Goal: Feedback & Contribution: Leave review/rating

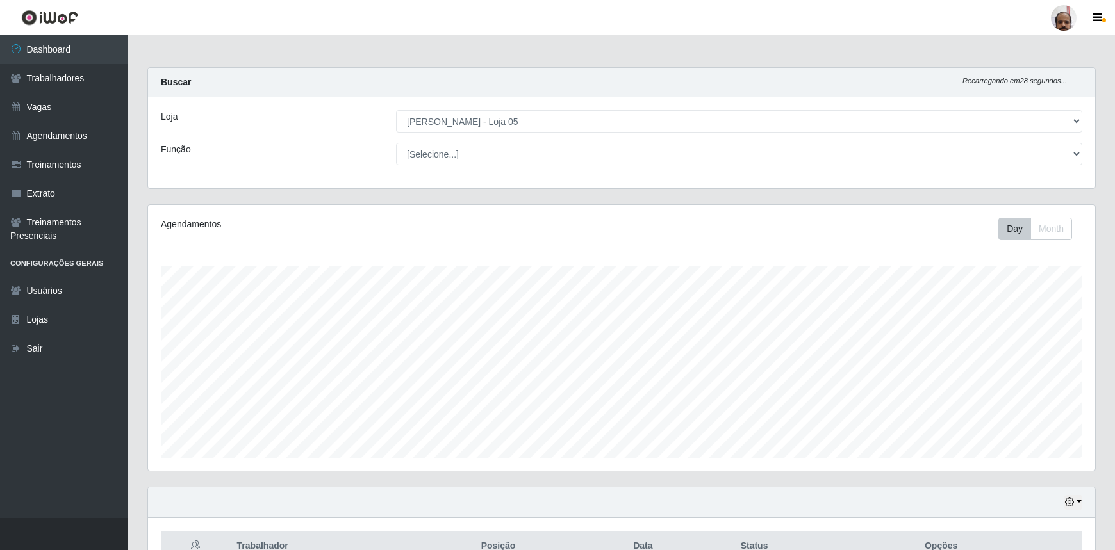
select select "252"
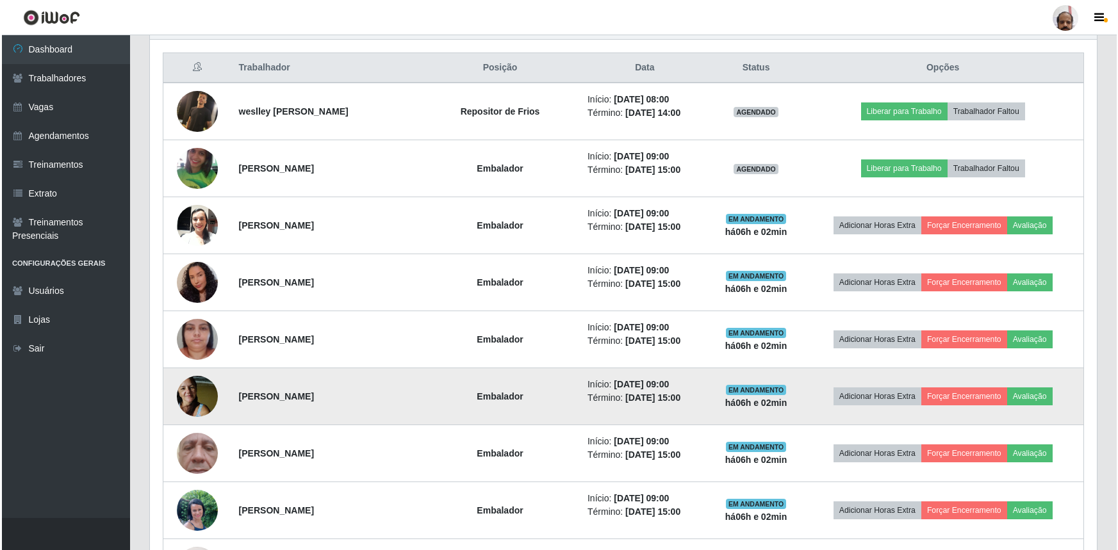
scroll to position [479, 0]
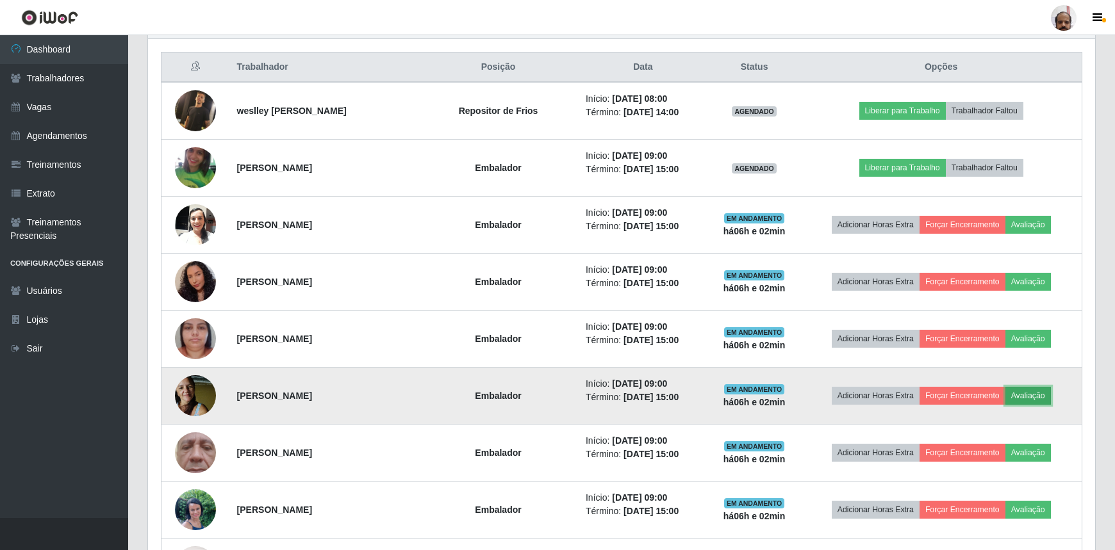
click at [1040, 391] on button "Avaliação" at bounding box center [1027, 396] width 45 height 18
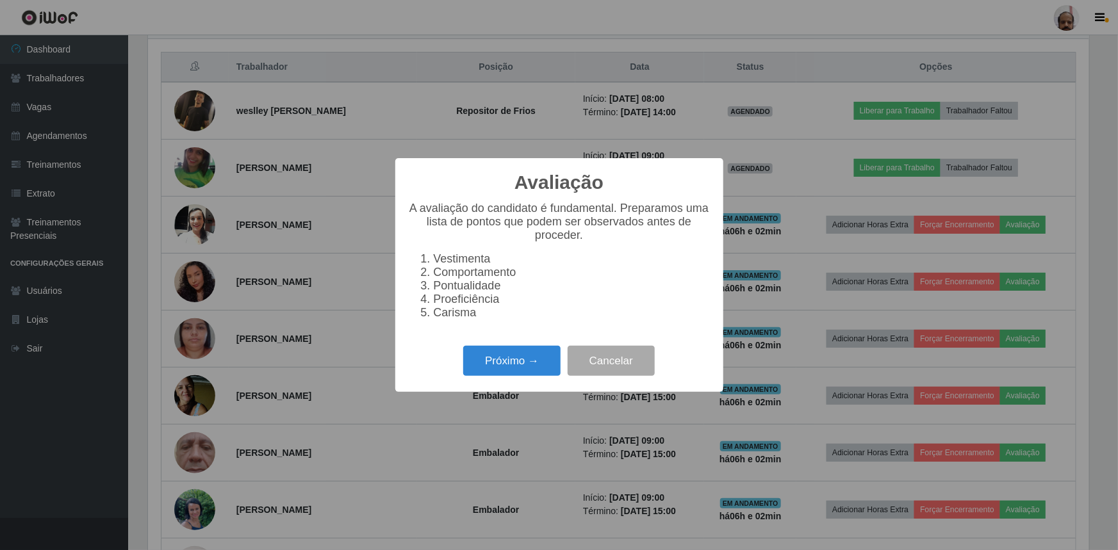
scroll to position [266, 941]
click at [506, 370] on button "Próximo →" at bounding box center [511, 361] width 97 height 30
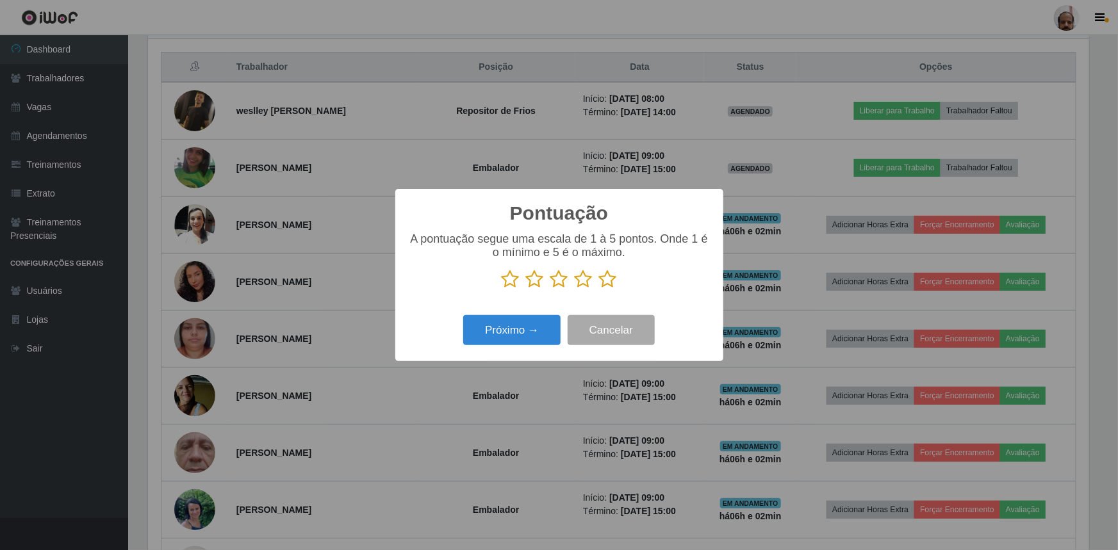
click at [616, 279] on icon at bounding box center [608, 279] width 18 height 19
click at [599, 289] on input "radio" at bounding box center [599, 289] width 0 height 0
click at [511, 332] on button "Próximo →" at bounding box center [511, 330] width 97 height 30
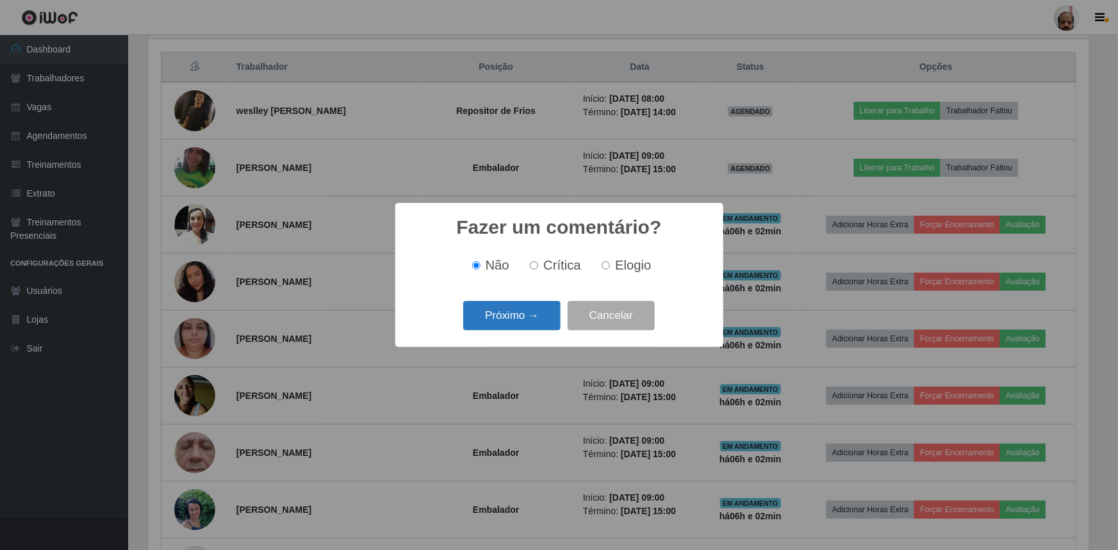
click at [529, 318] on button "Próximo →" at bounding box center [511, 316] width 97 height 30
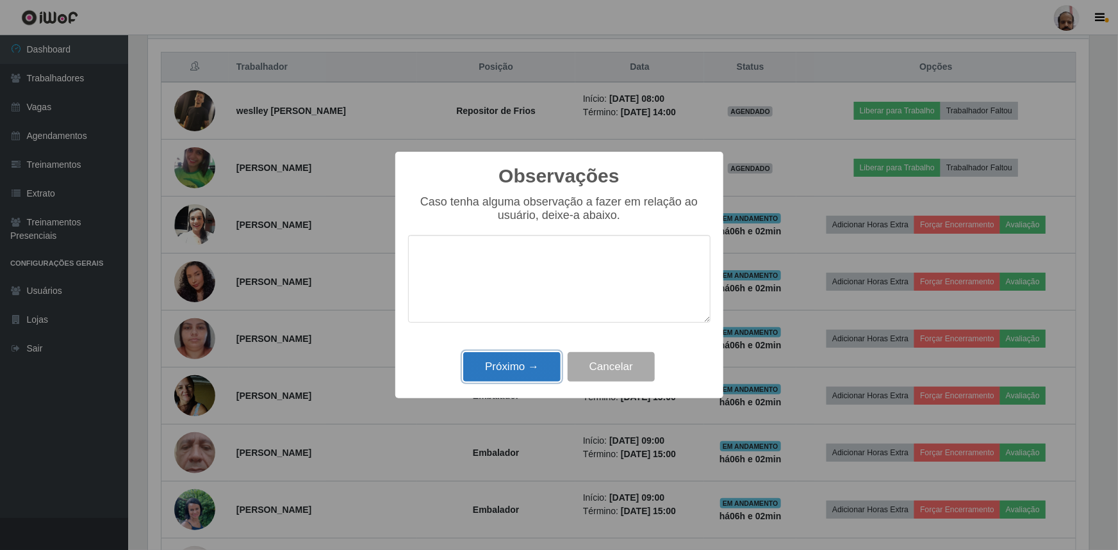
click at [523, 359] on button "Próximo →" at bounding box center [511, 367] width 97 height 30
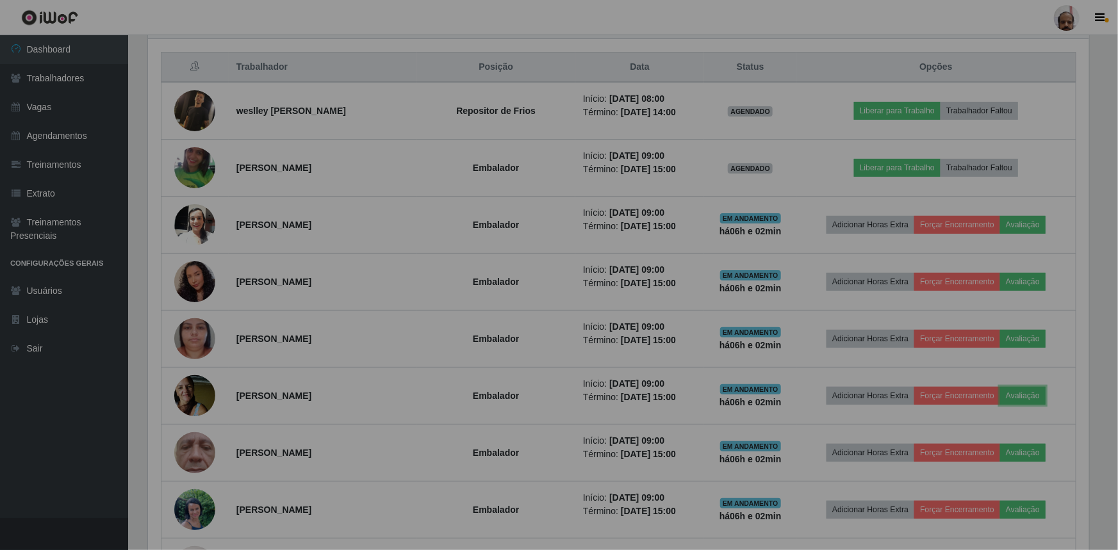
scroll to position [266, 947]
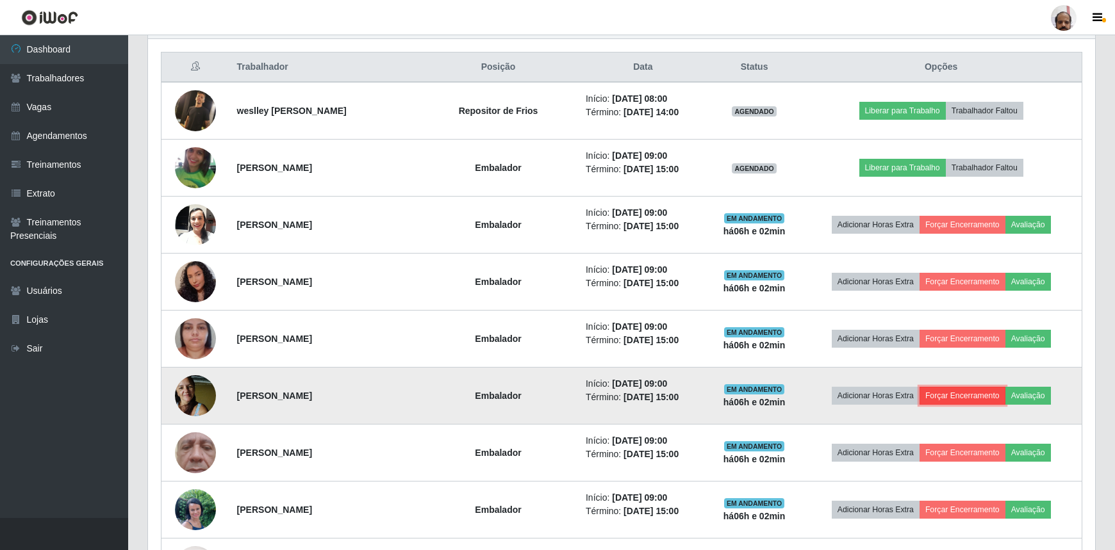
click at [963, 397] on button "Forçar Encerramento" at bounding box center [962, 396] width 86 height 18
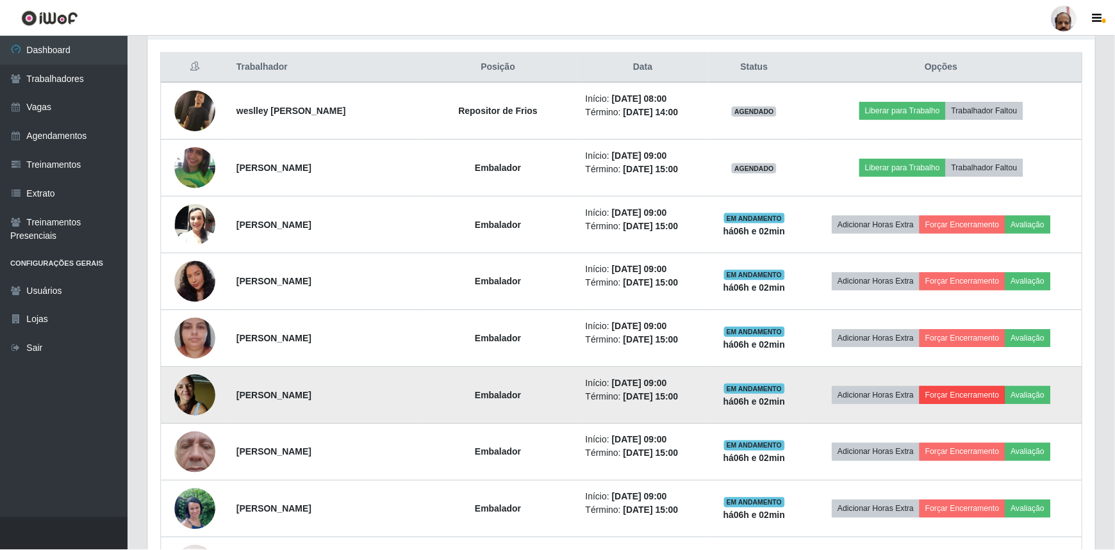
scroll to position [266, 941]
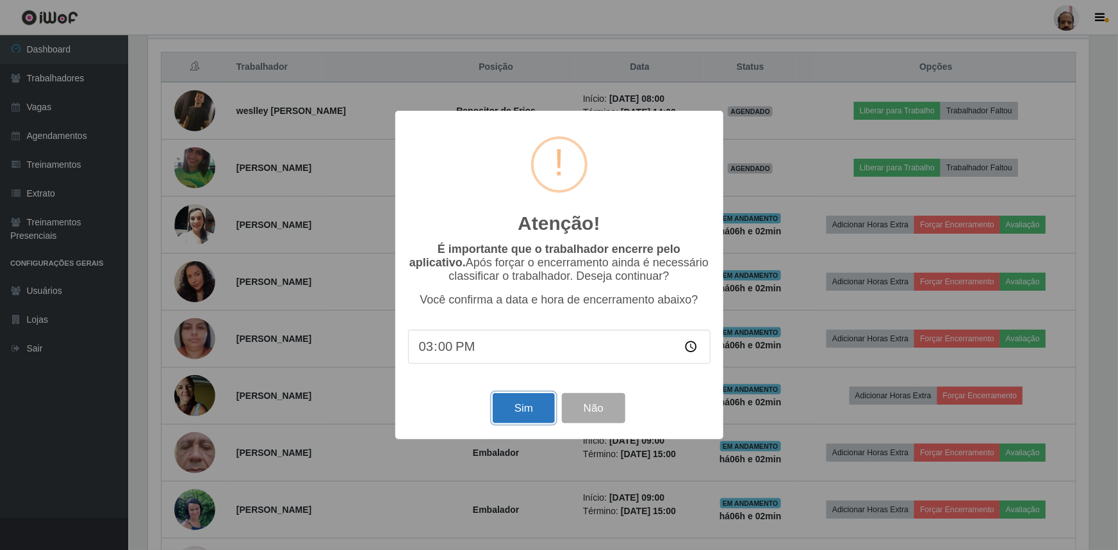
click at [514, 410] on button "Sim" at bounding box center [524, 408] width 62 height 30
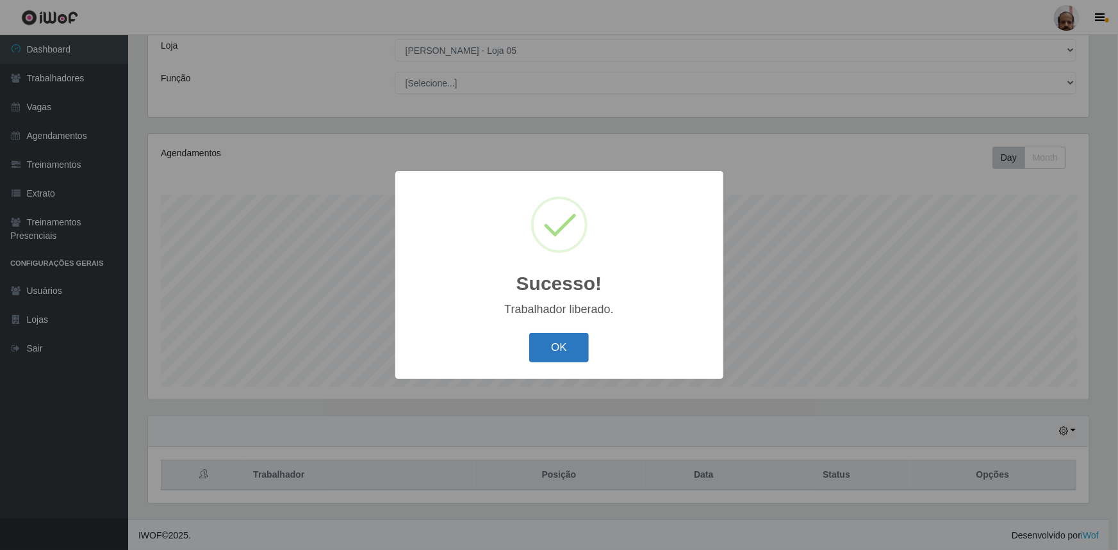
click at [577, 343] on button "OK" at bounding box center [559, 348] width 60 height 30
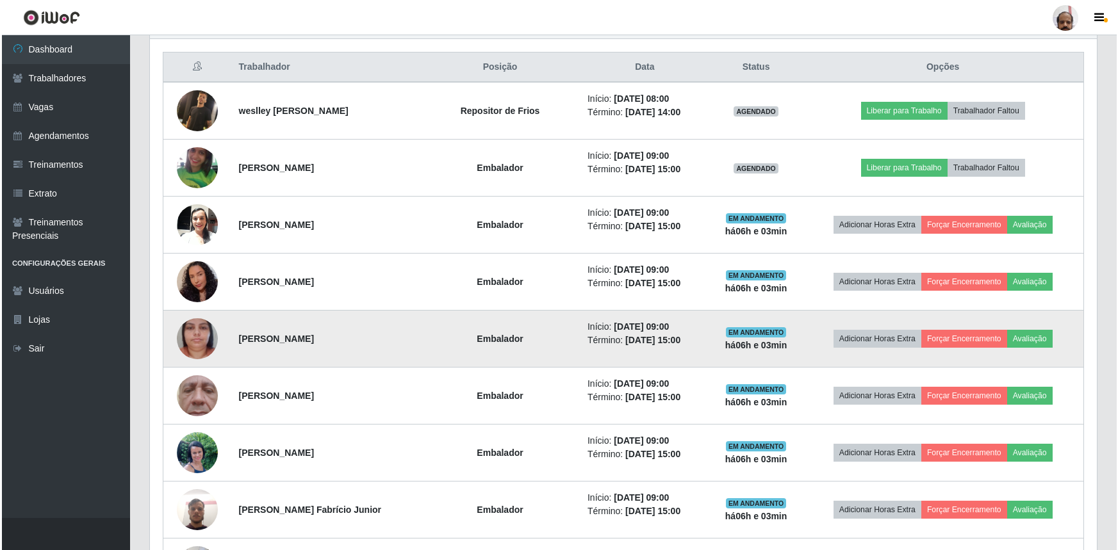
scroll to position [524, 0]
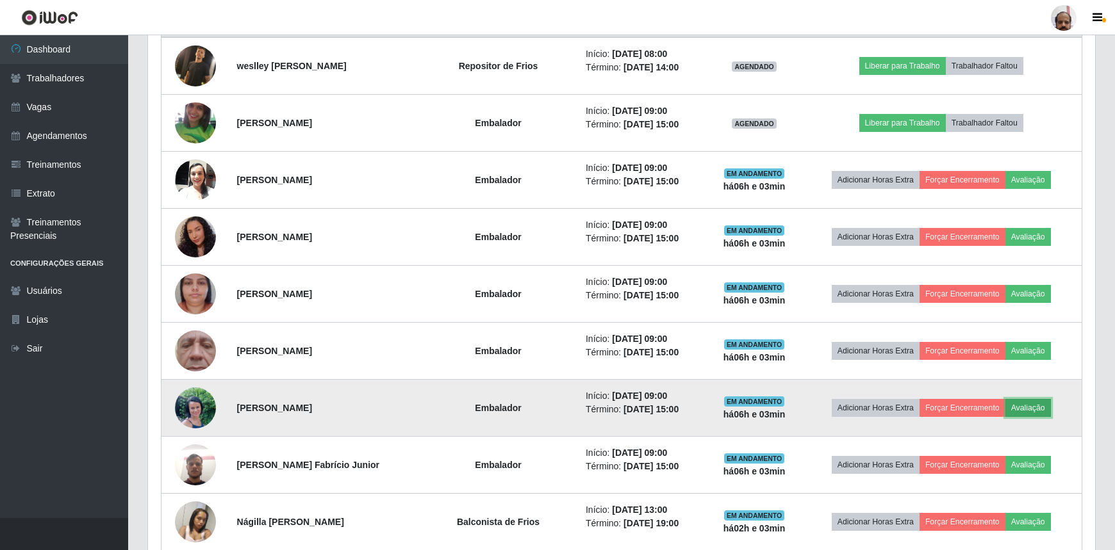
click at [1020, 411] on button "Avaliação" at bounding box center [1027, 408] width 45 height 18
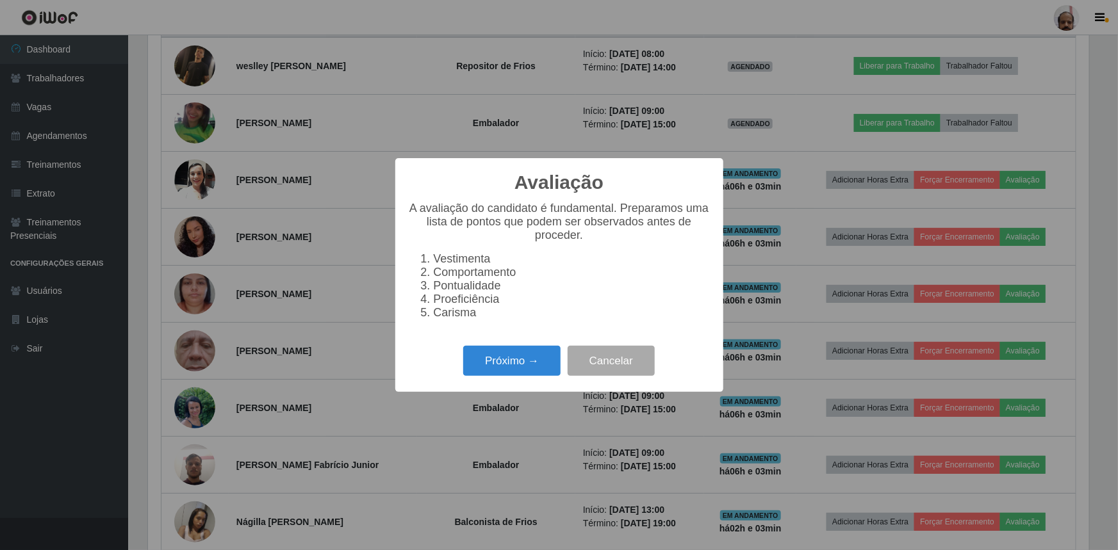
scroll to position [266, 941]
click at [507, 376] on button "Próximo →" at bounding box center [511, 361] width 97 height 30
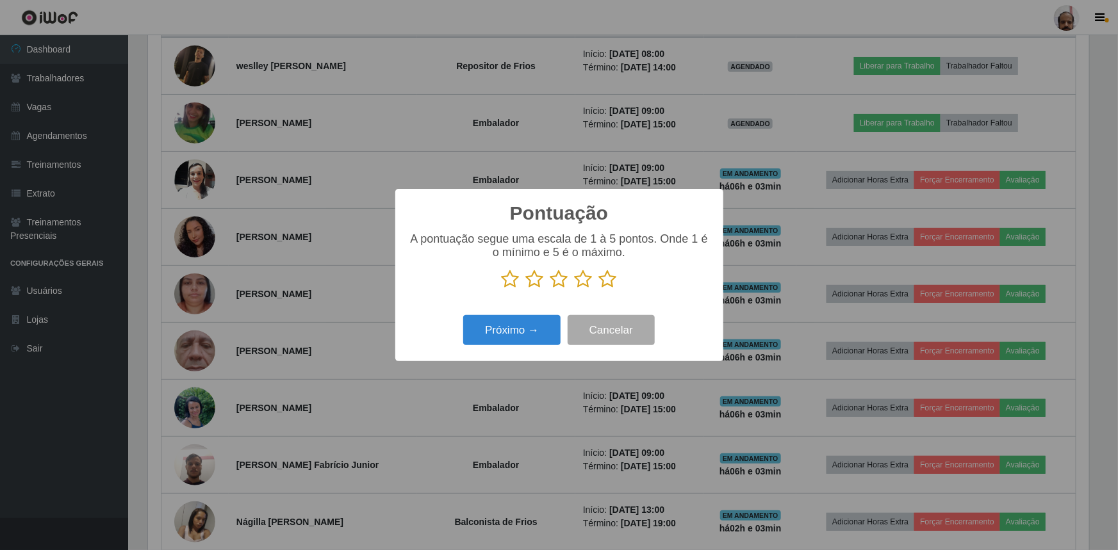
click at [606, 284] on icon at bounding box center [608, 279] width 18 height 19
click at [599, 289] on input "radio" at bounding box center [599, 289] width 0 height 0
click at [502, 308] on div "Pontuação × A pontuação segue uma escala de 1 à 5 pontos. Onde 1 é o mínimo e 5…" at bounding box center [559, 275] width 328 height 172
click at [519, 325] on button "Próximo →" at bounding box center [511, 330] width 97 height 30
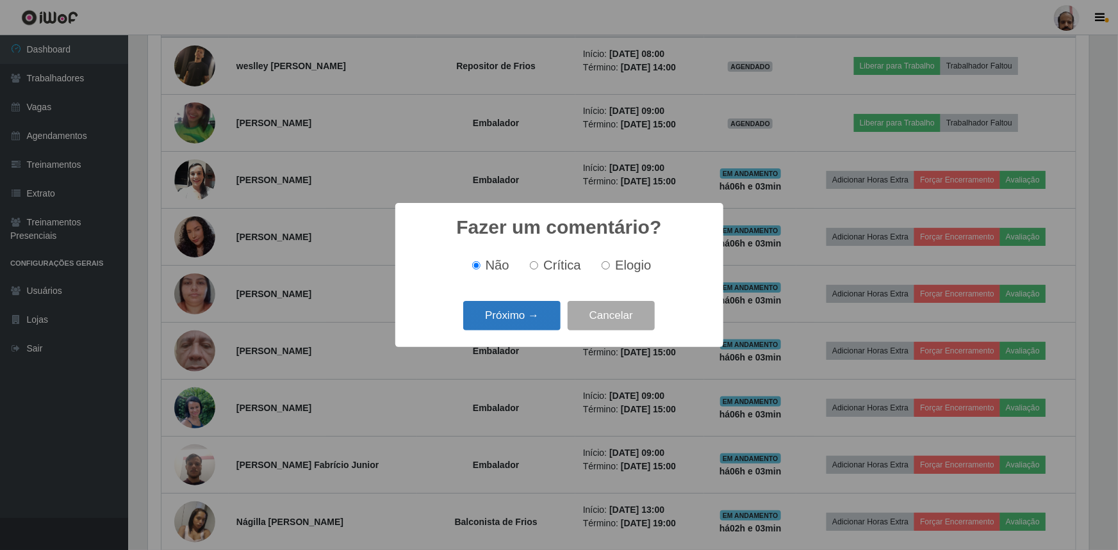
click at [526, 331] on button "Próximo →" at bounding box center [511, 316] width 97 height 30
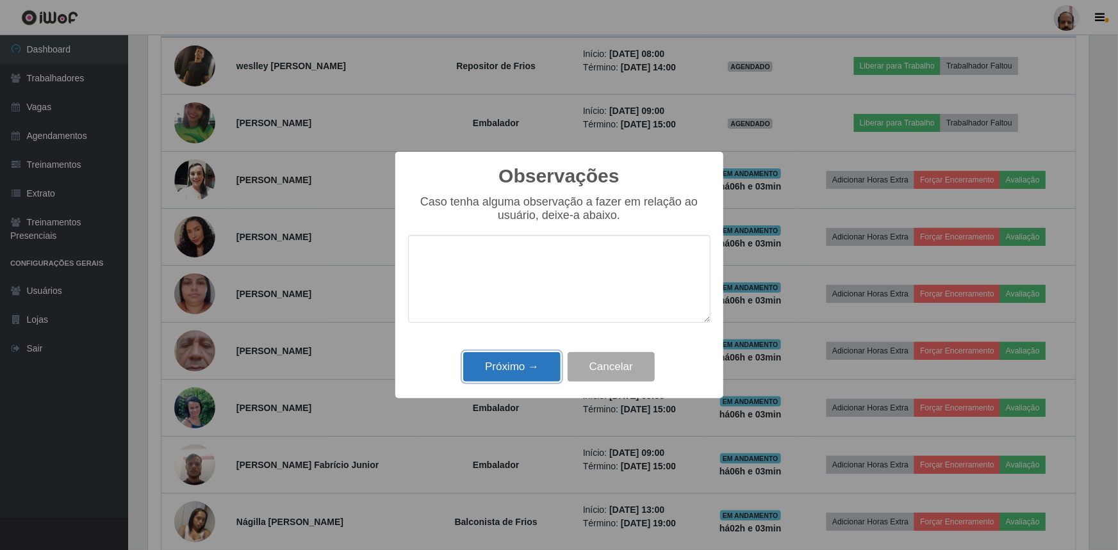
click at [529, 379] on button "Próximo →" at bounding box center [511, 367] width 97 height 30
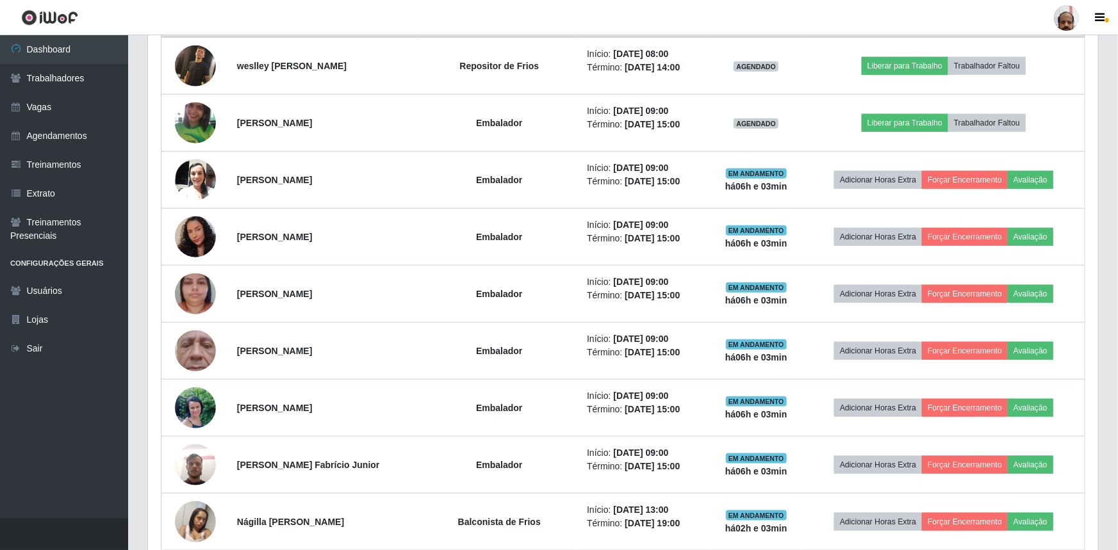
scroll to position [266, 947]
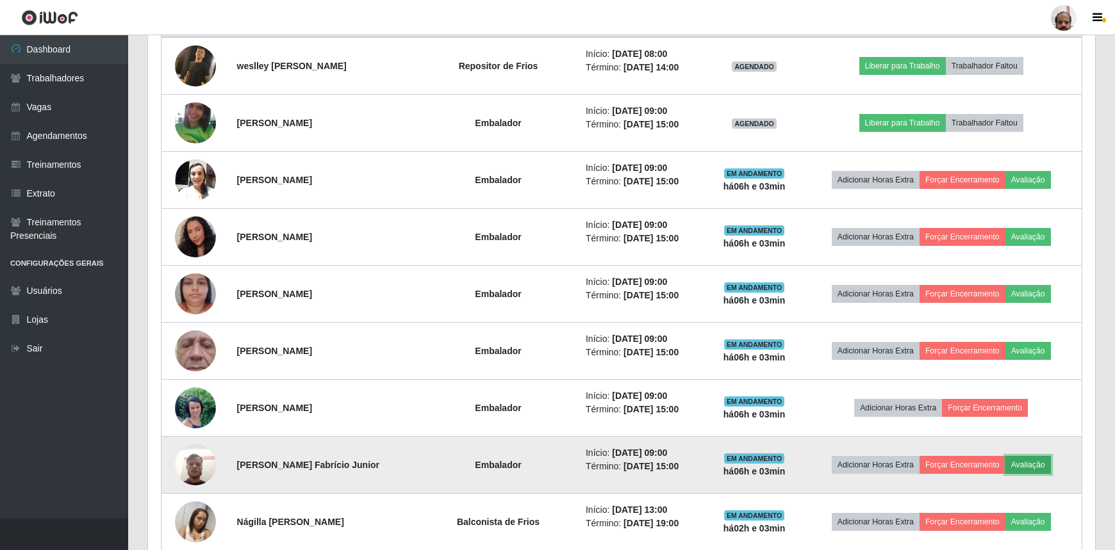
click at [1033, 461] on button "Avaliação" at bounding box center [1027, 465] width 45 height 18
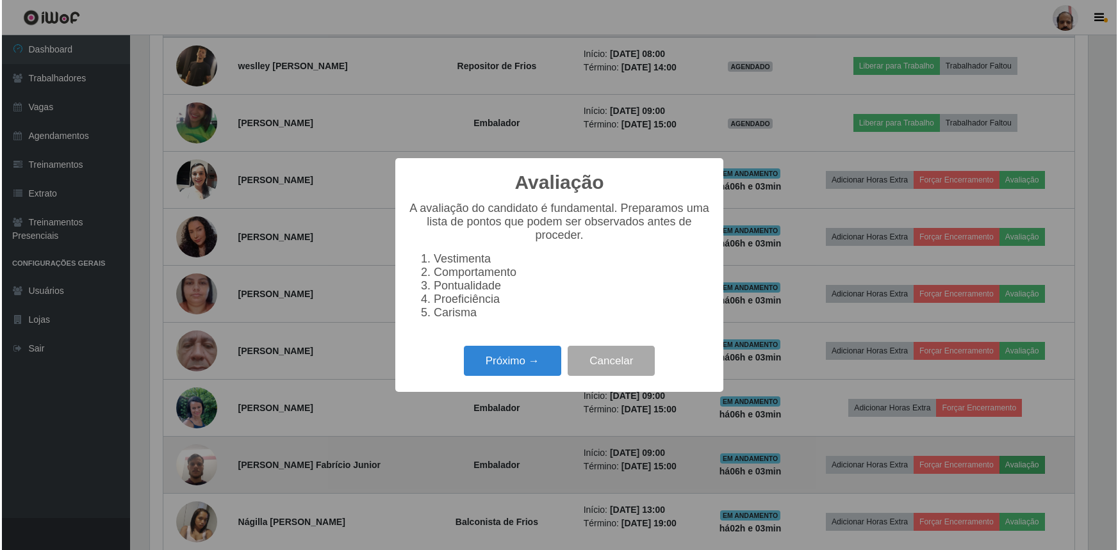
scroll to position [266, 941]
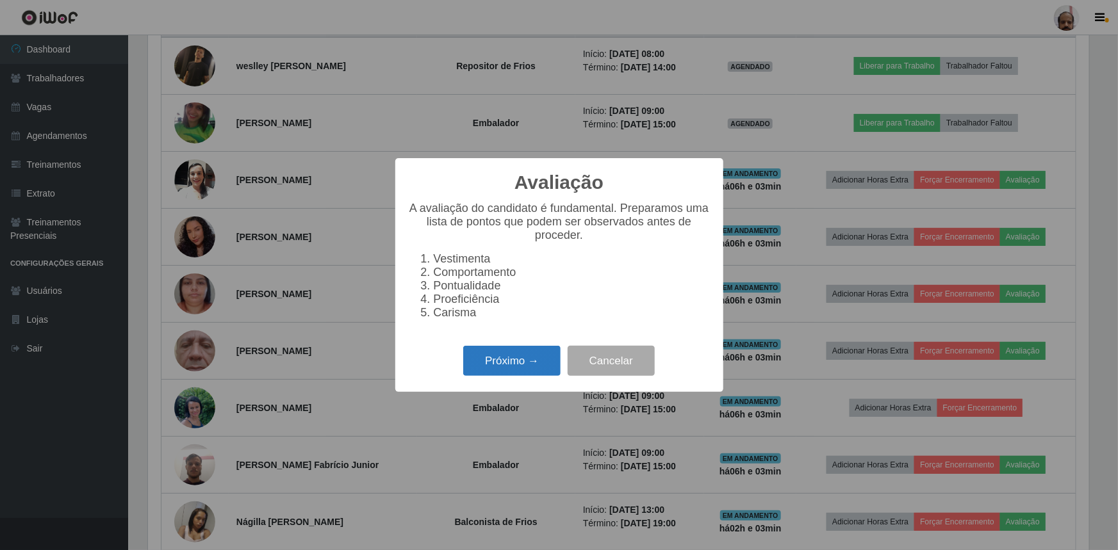
click at [516, 370] on button "Próximo →" at bounding box center [511, 361] width 97 height 30
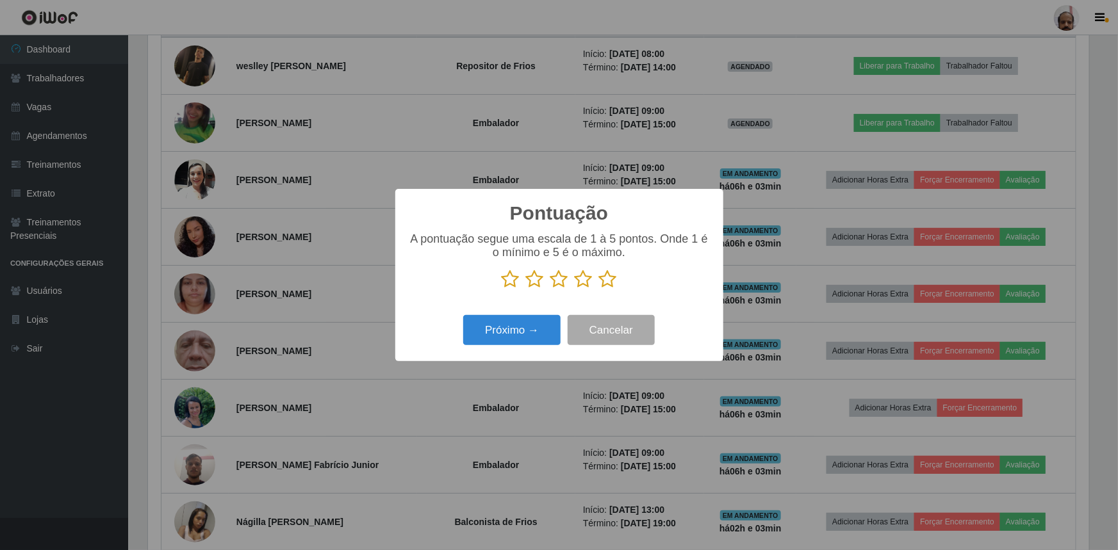
scroll to position [640346, 639670]
click at [603, 275] on icon at bounding box center [608, 279] width 18 height 19
click at [599, 289] on input "radio" at bounding box center [599, 289] width 0 height 0
click at [519, 329] on button "Próximo →" at bounding box center [511, 330] width 97 height 30
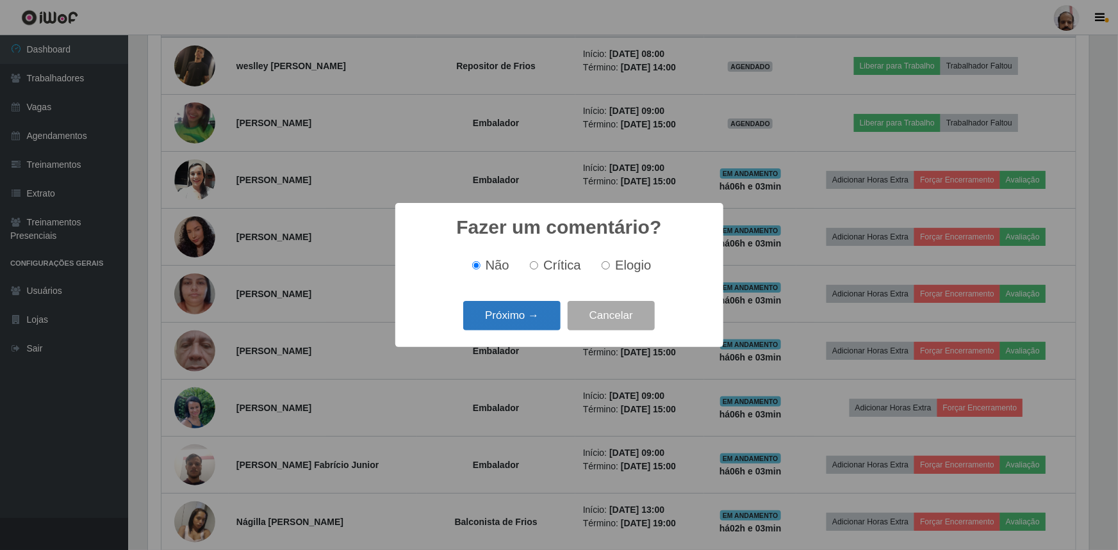
click at [530, 316] on button "Próximo →" at bounding box center [511, 316] width 97 height 30
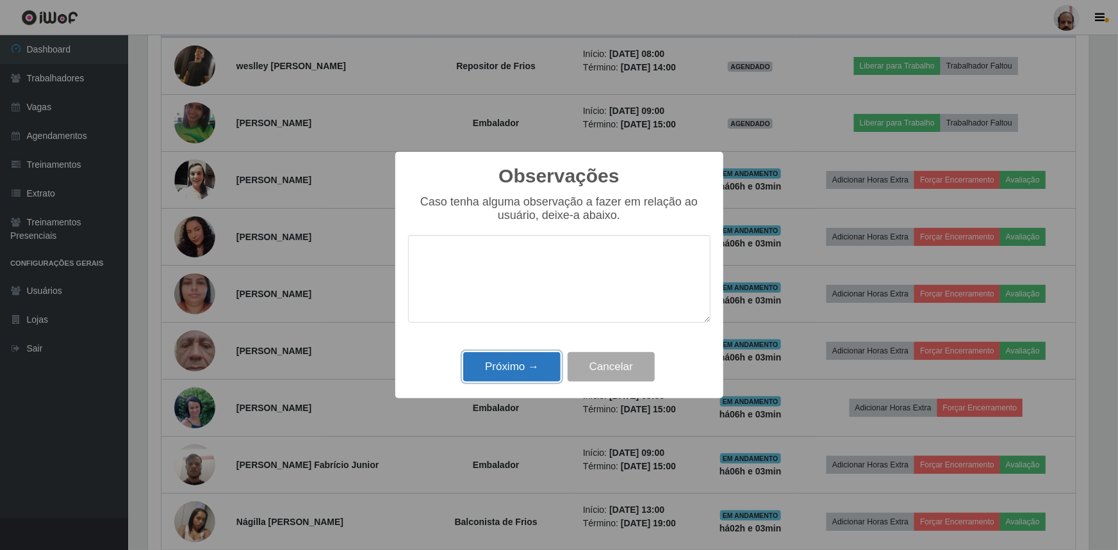
click at [529, 354] on button "Próximo →" at bounding box center [511, 367] width 97 height 30
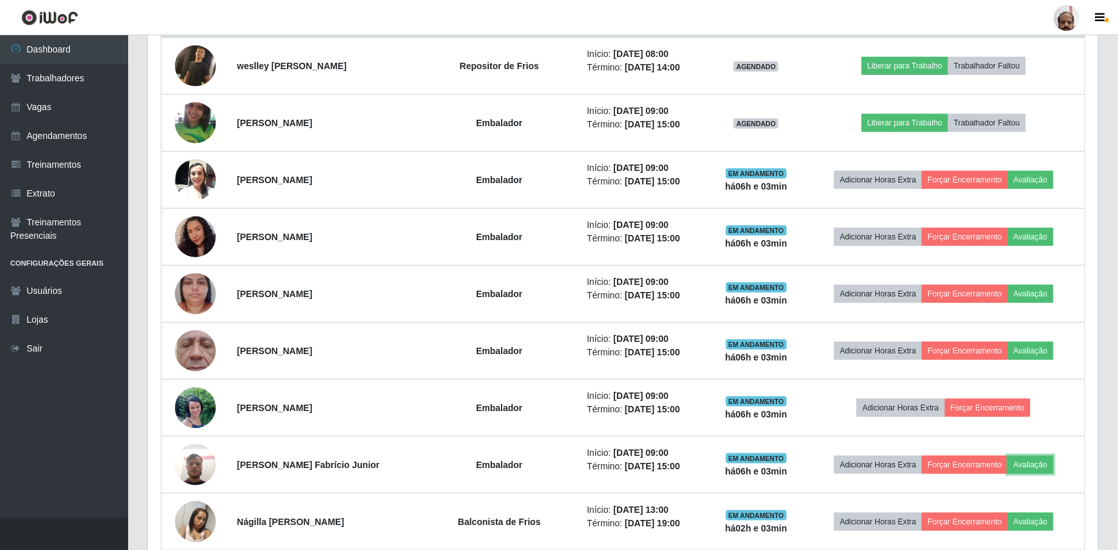
scroll to position [266, 947]
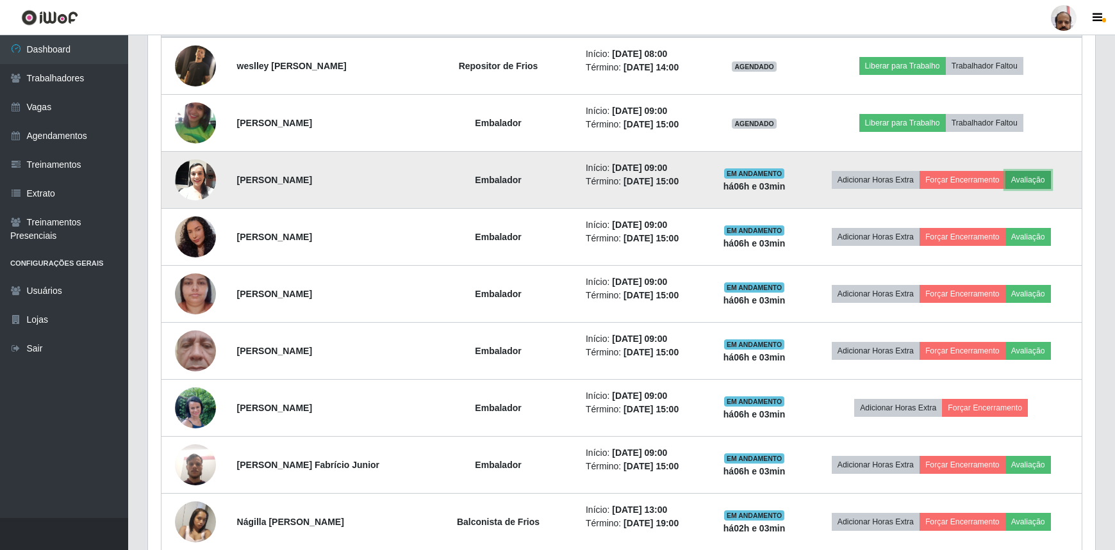
click at [1025, 177] on button "Avaliação" at bounding box center [1027, 180] width 45 height 18
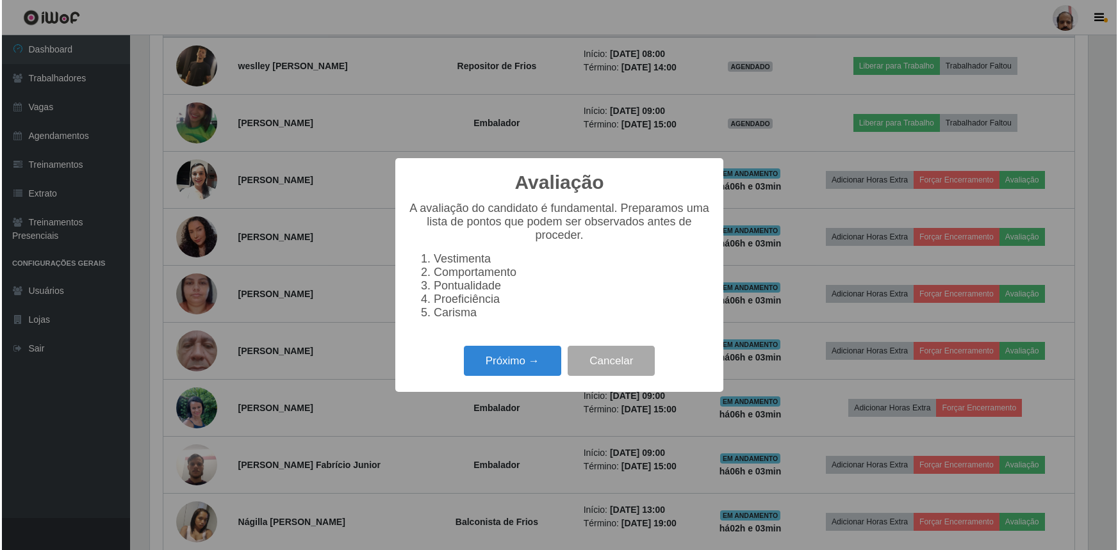
scroll to position [266, 941]
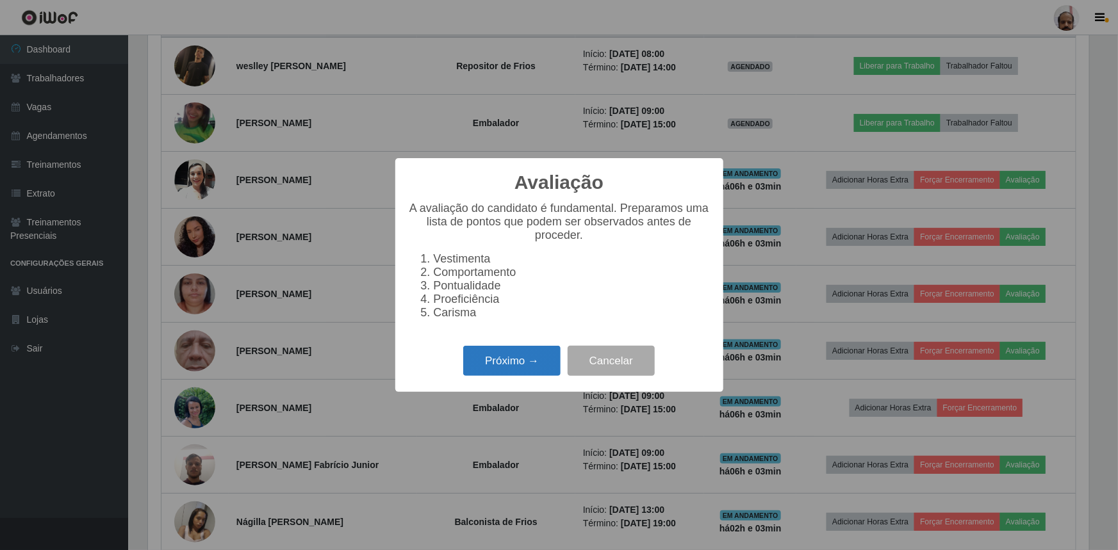
click at [529, 375] on button "Próximo →" at bounding box center [511, 361] width 97 height 30
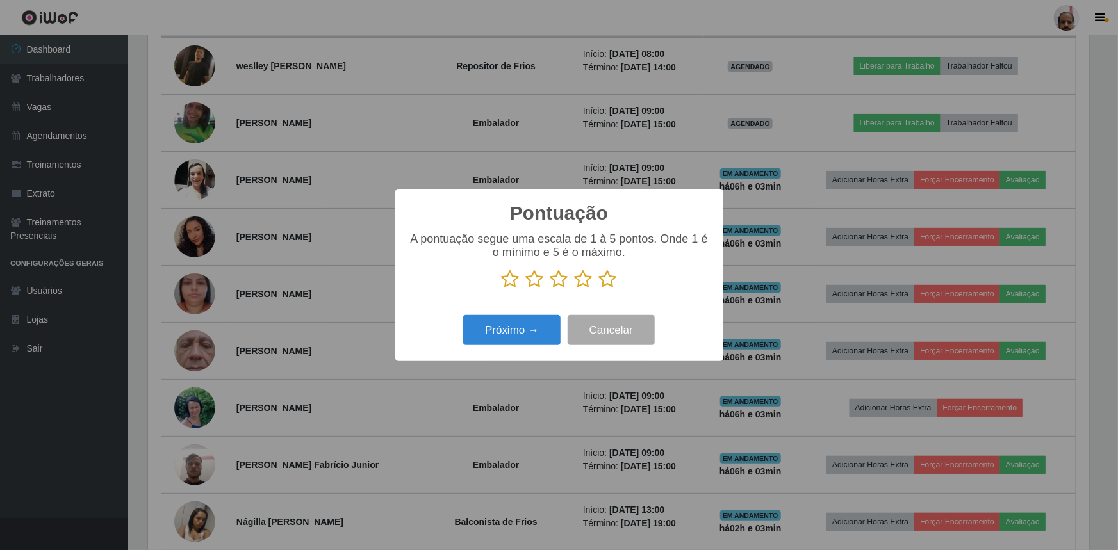
click at [608, 280] on icon at bounding box center [608, 279] width 18 height 19
click at [599, 289] on input "radio" at bounding box center [599, 289] width 0 height 0
click at [543, 332] on button "Próximo →" at bounding box center [511, 330] width 97 height 30
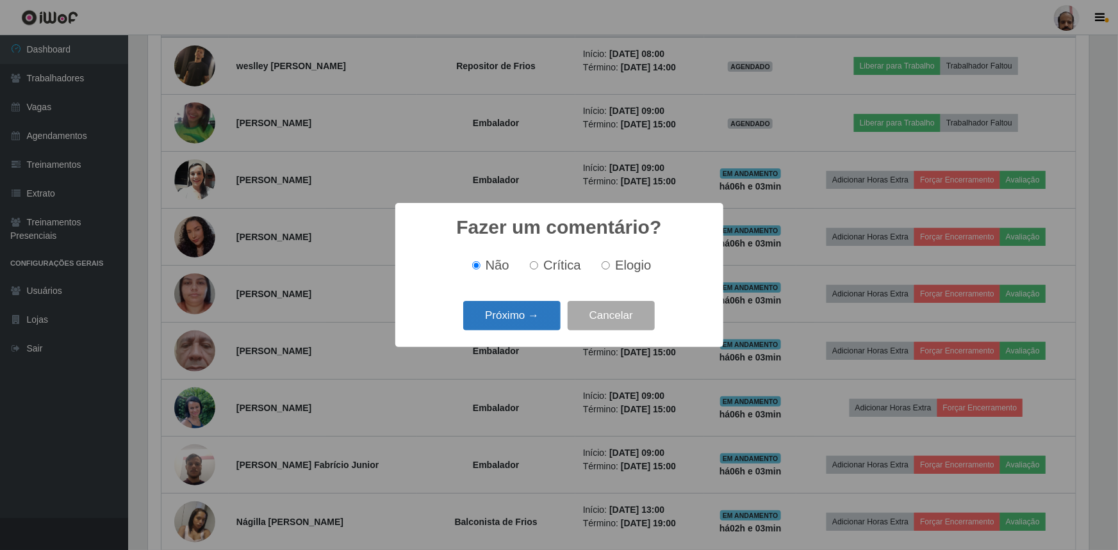
click at [537, 325] on button "Próximo →" at bounding box center [511, 316] width 97 height 30
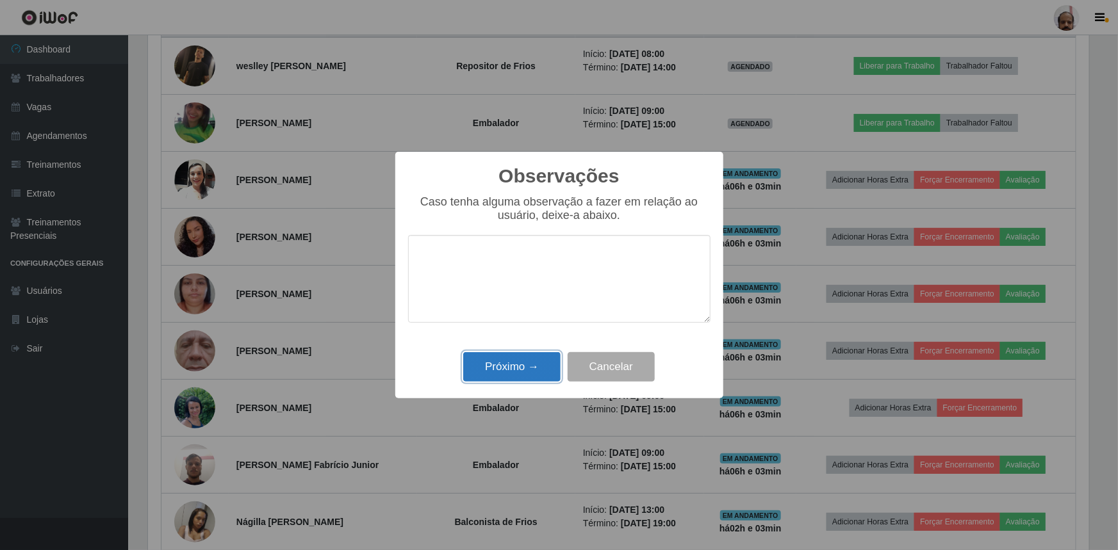
click at [536, 372] on button "Próximo →" at bounding box center [511, 367] width 97 height 30
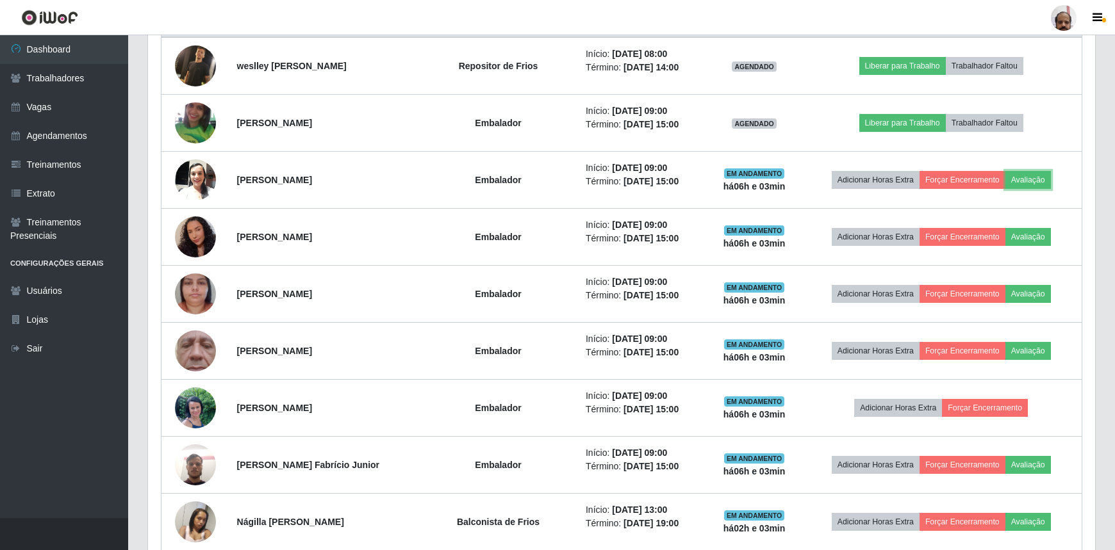
scroll to position [266, 947]
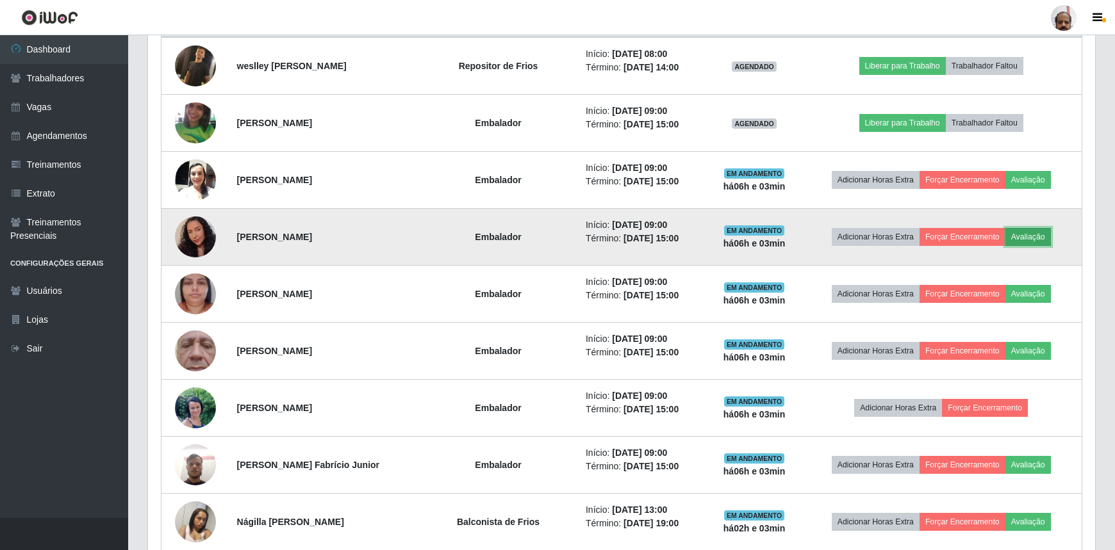
click at [1034, 230] on button "Avaliação" at bounding box center [1027, 237] width 45 height 18
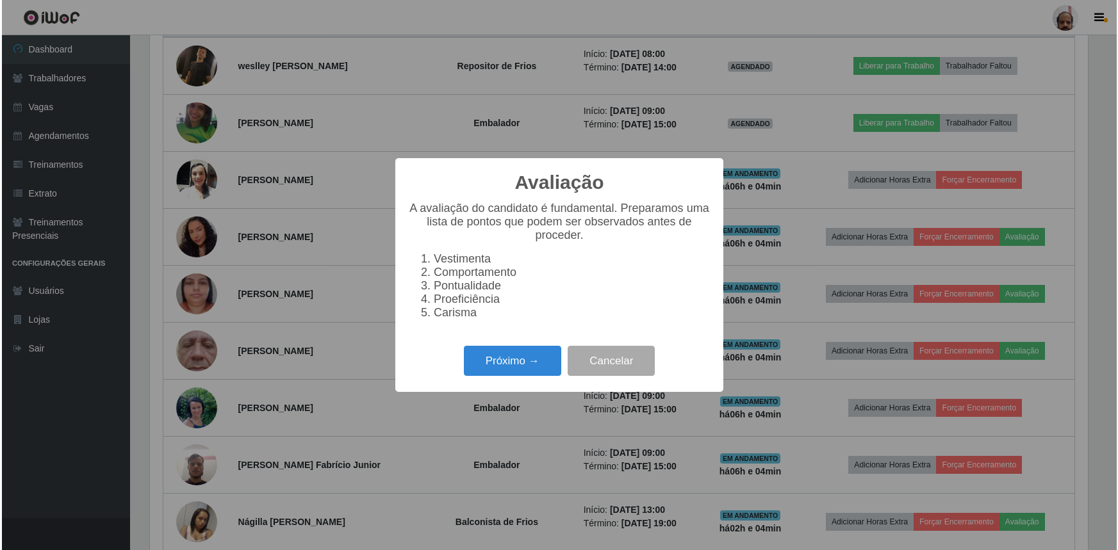
scroll to position [266, 941]
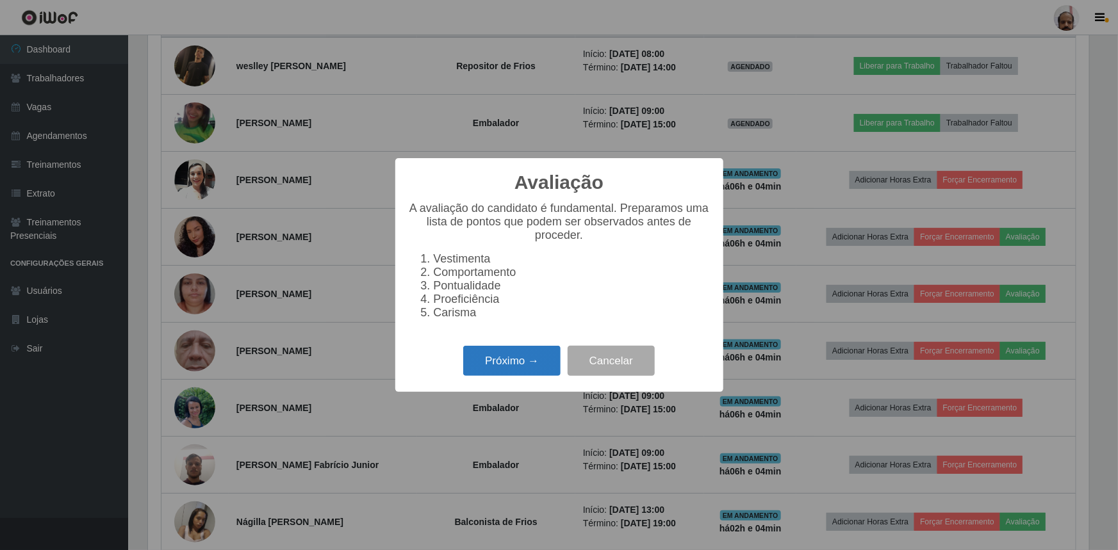
click at [536, 365] on button "Próximo →" at bounding box center [511, 361] width 97 height 30
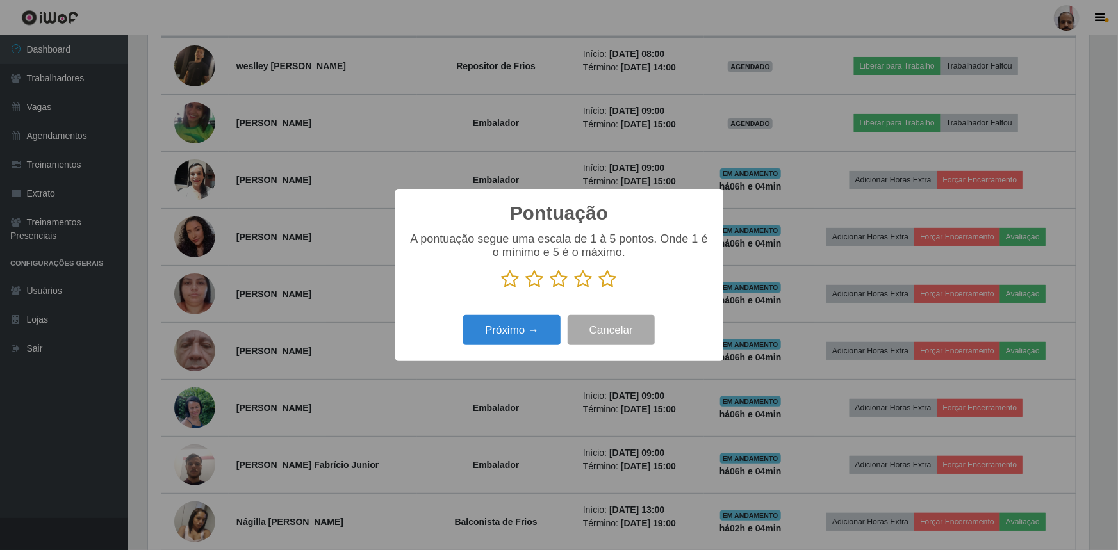
click at [607, 286] on icon at bounding box center [608, 279] width 18 height 19
click at [599, 289] on input "radio" at bounding box center [599, 289] width 0 height 0
click at [530, 334] on button "Próximo →" at bounding box center [511, 330] width 97 height 30
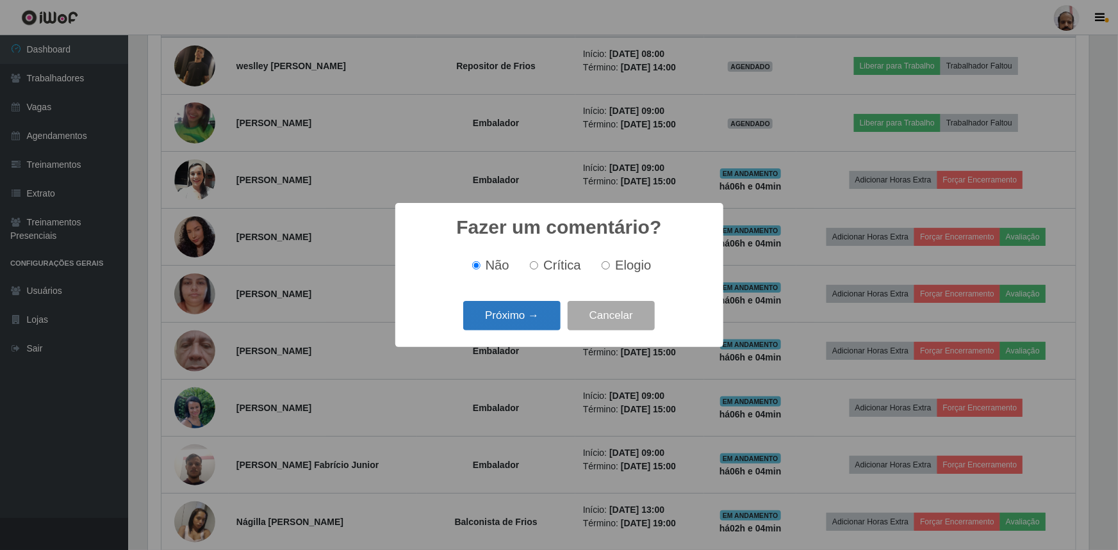
click at [534, 327] on button "Próximo →" at bounding box center [511, 316] width 97 height 30
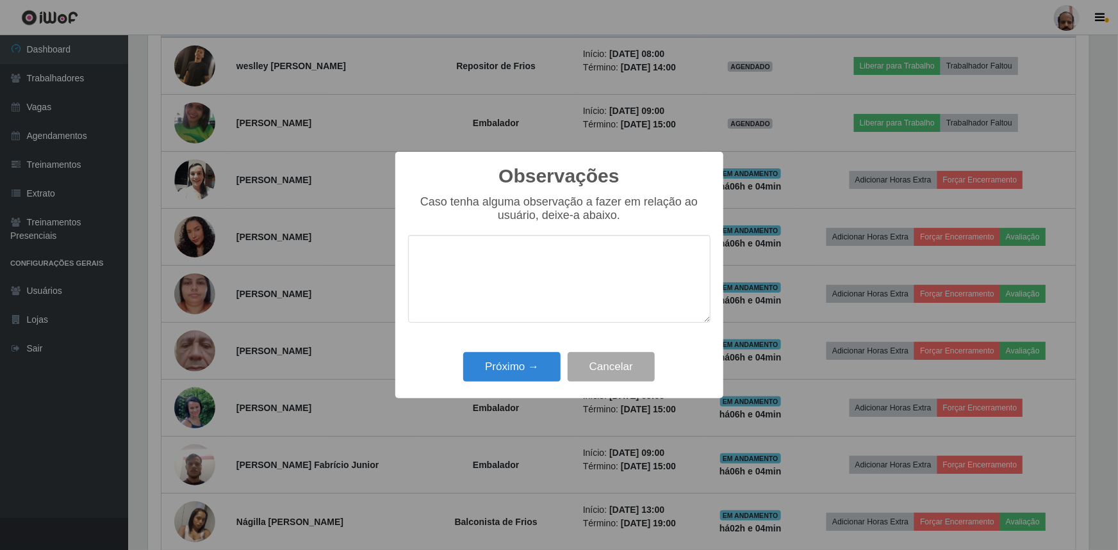
click at [531, 351] on div "Próximo → Cancelar" at bounding box center [559, 366] width 302 height 37
click at [534, 358] on button "Próximo →" at bounding box center [511, 367] width 97 height 30
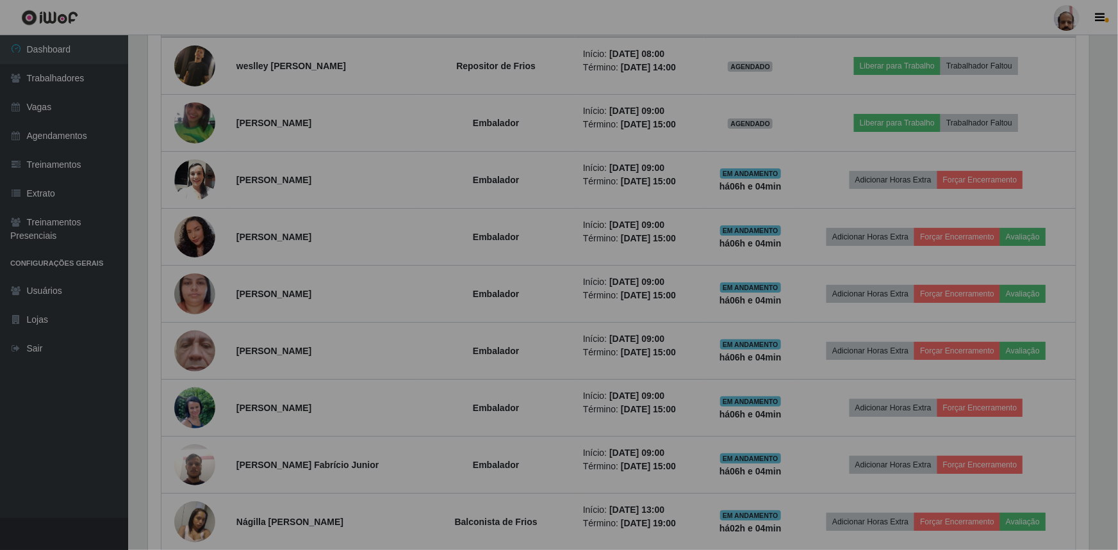
scroll to position [266, 947]
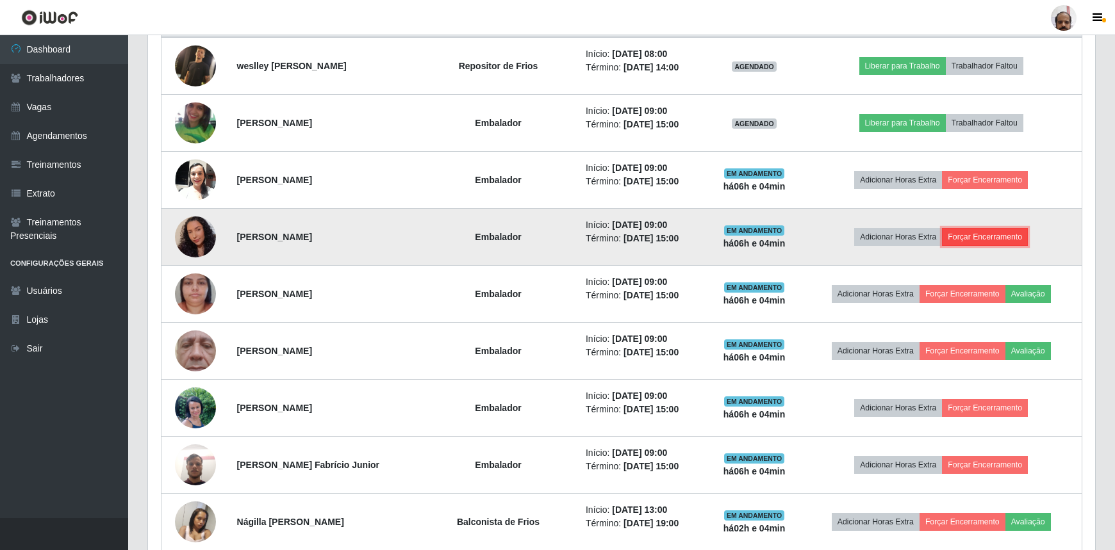
click at [962, 236] on button "Forçar Encerramento" at bounding box center [985, 237] width 86 height 18
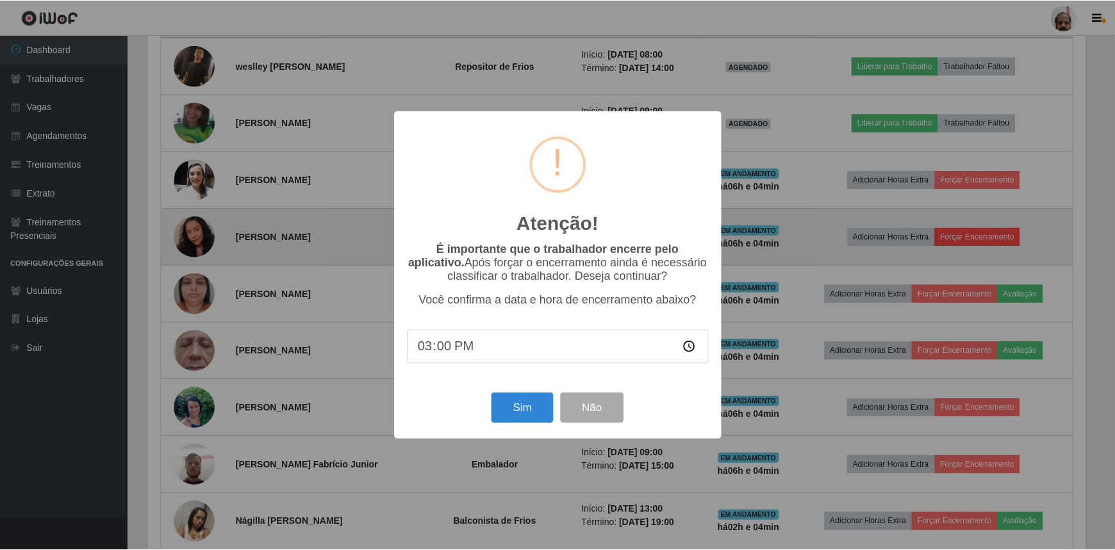
scroll to position [266, 941]
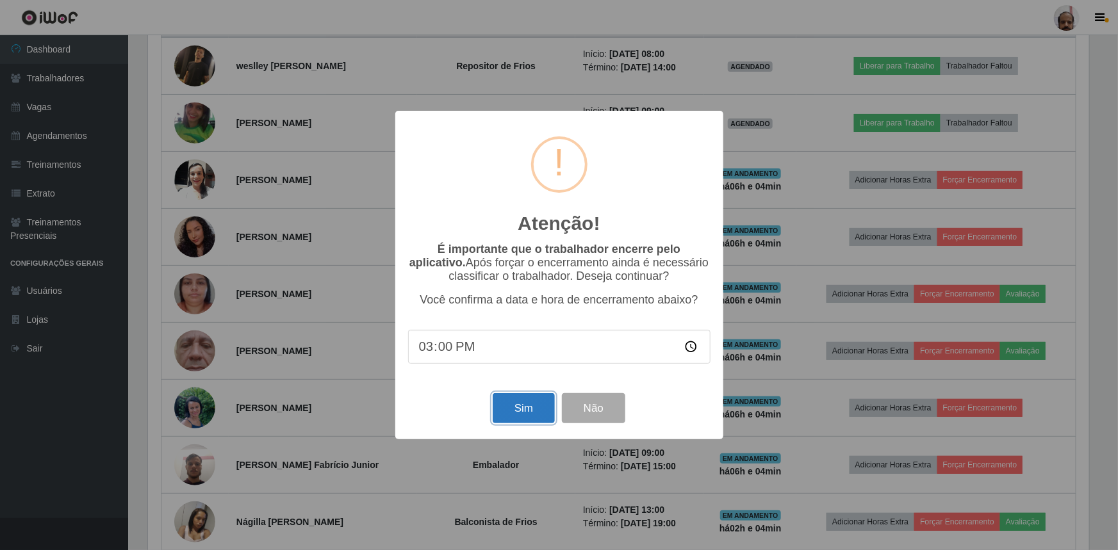
click at [521, 411] on button "Sim" at bounding box center [524, 408] width 62 height 30
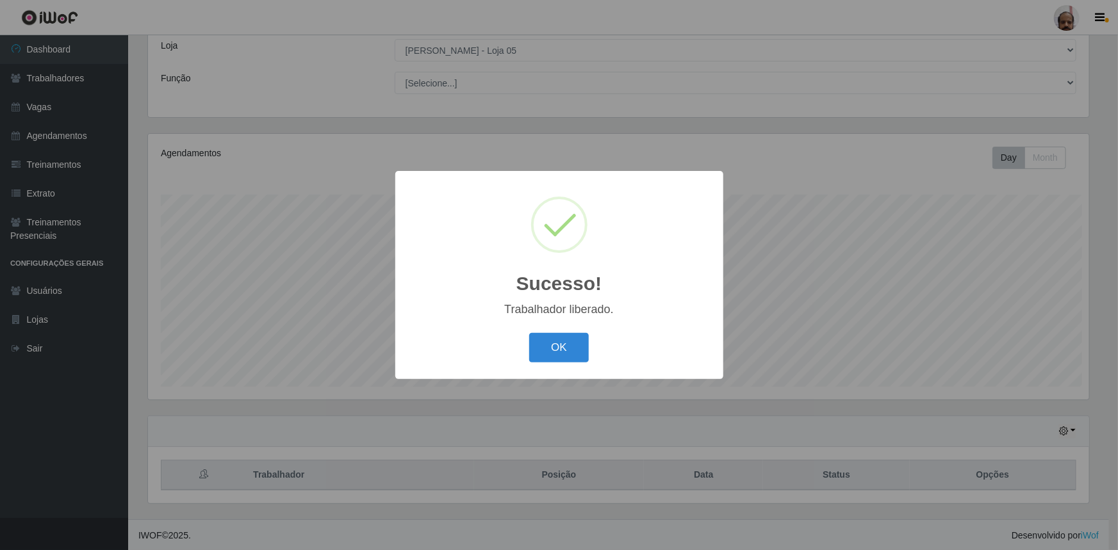
scroll to position [0, 0]
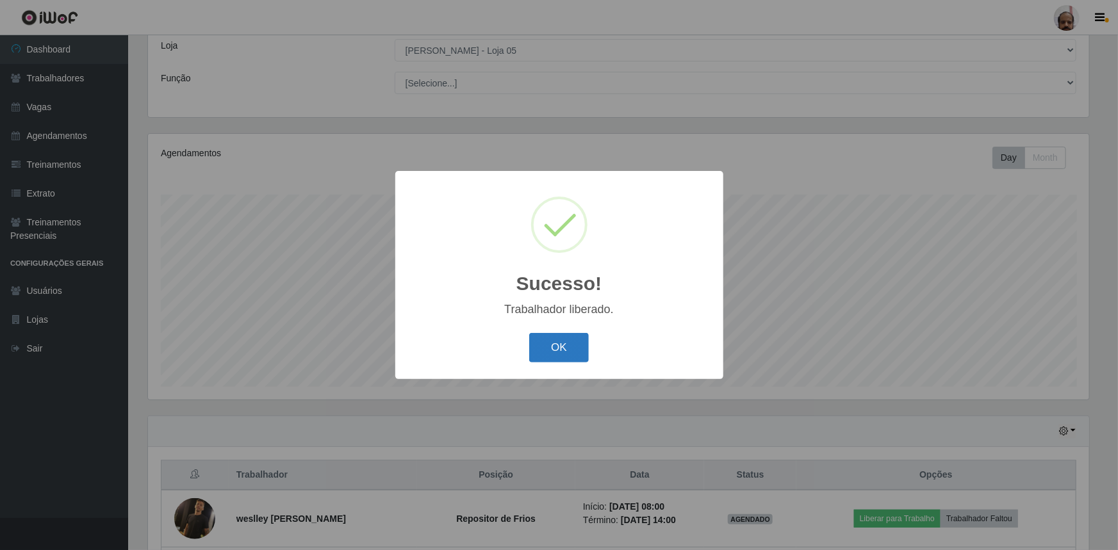
click at [550, 348] on button "OK" at bounding box center [559, 348] width 60 height 30
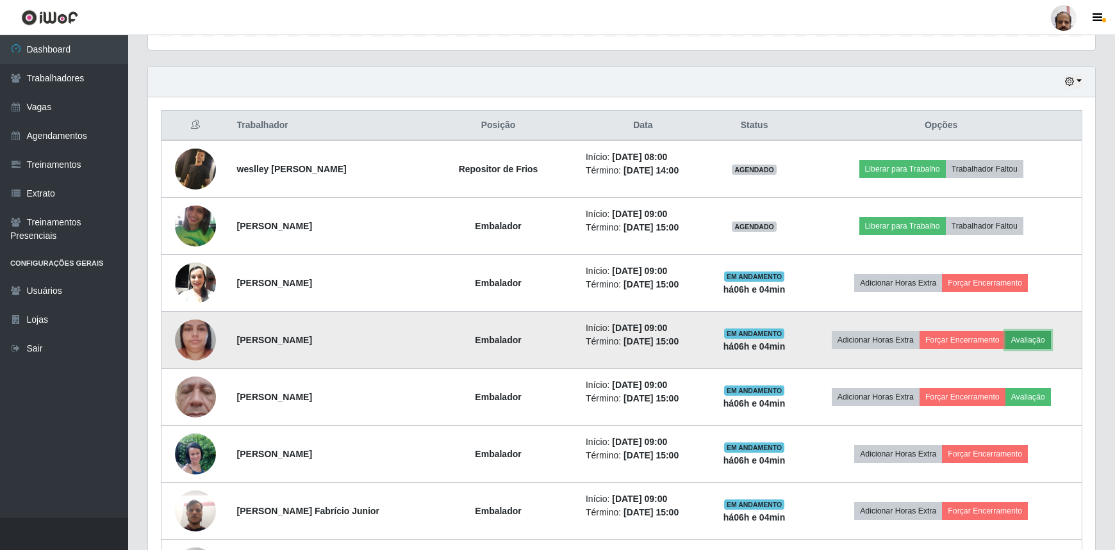
click at [1023, 332] on button "Avaliação" at bounding box center [1027, 340] width 45 height 18
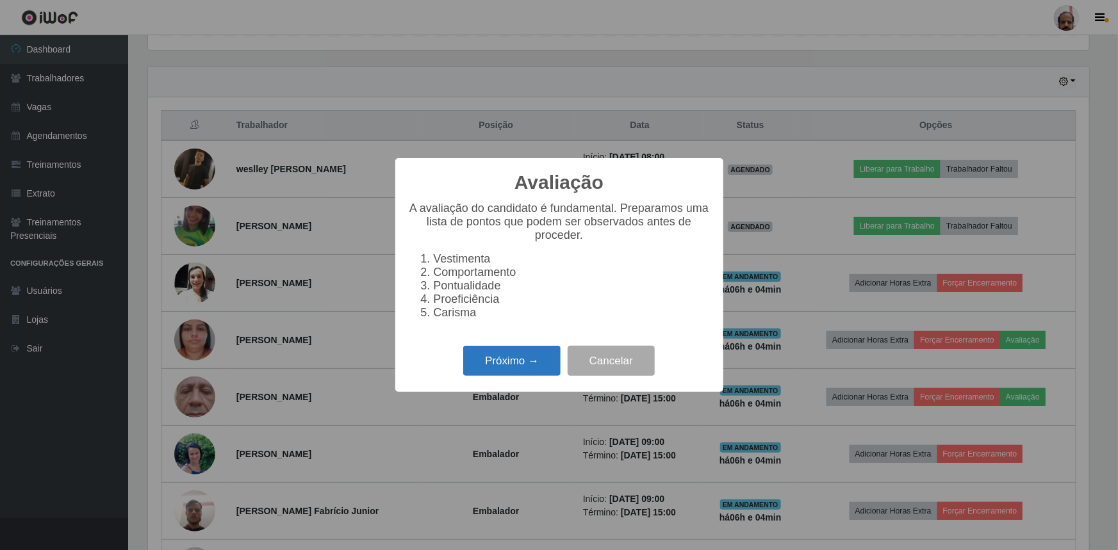
click at [505, 359] on button "Próximo →" at bounding box center [511, 361] width 97 height 30
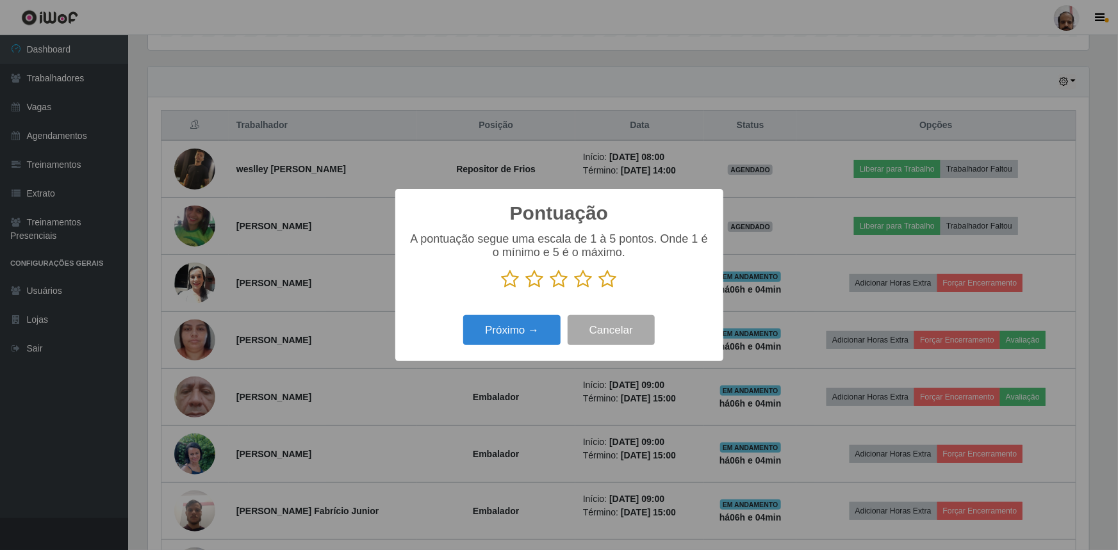
click at [603, 280] on icon at bounding box center [608, 279] width 18 height 19
click at [599, 289] on input "radio" at bounding box center [599, 289] width 0 height 0
click at [532, 333] on button "Próximo →" at bounding box center [511, 330] width 97 height 30
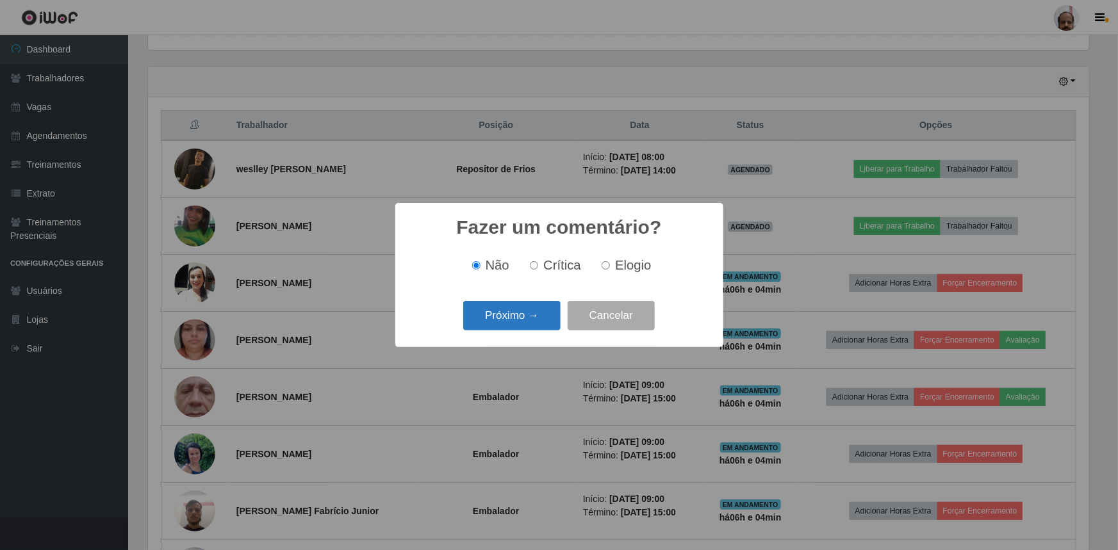
click at [536, 326] on button "Próximo →" at bounding box center [511, 316] width 97 height 30
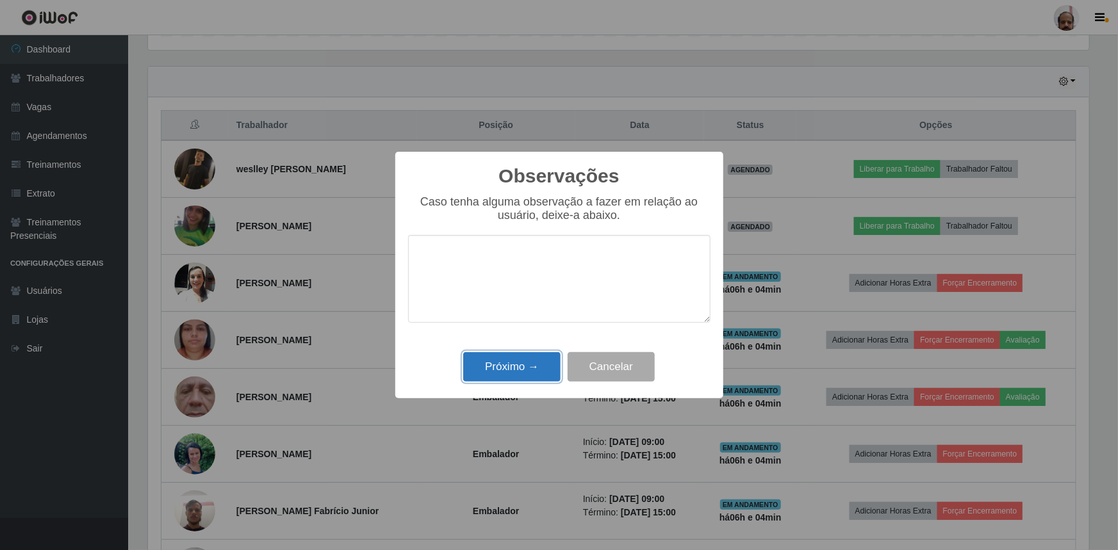
click at [532, 370] on button "Próximo →" at bounding box center [511, 367] width 97 height 30
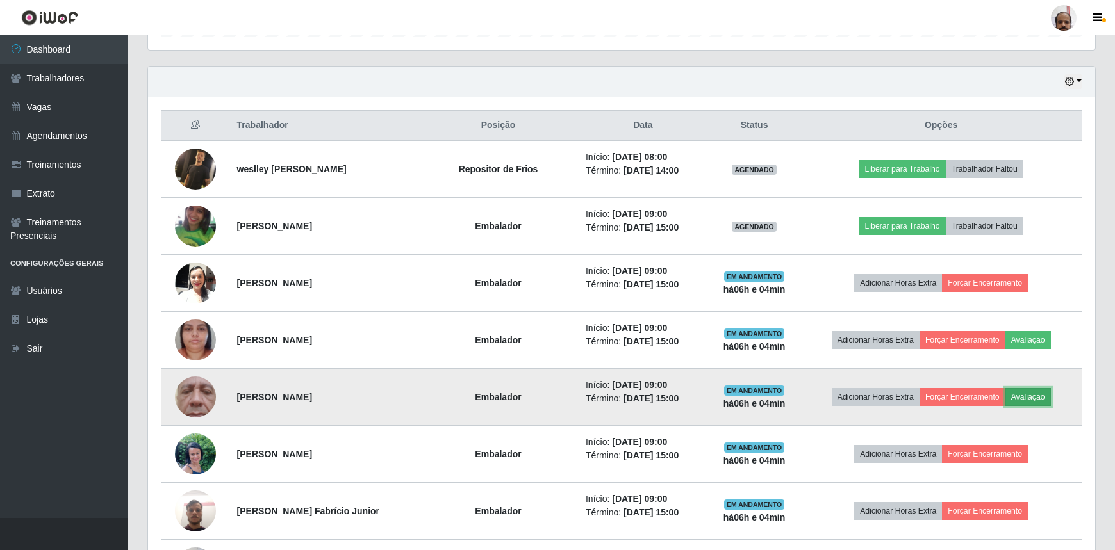
click at [1039, 394] on button "Avaliação" at bounding box center [1027, 397] width 45 height 18
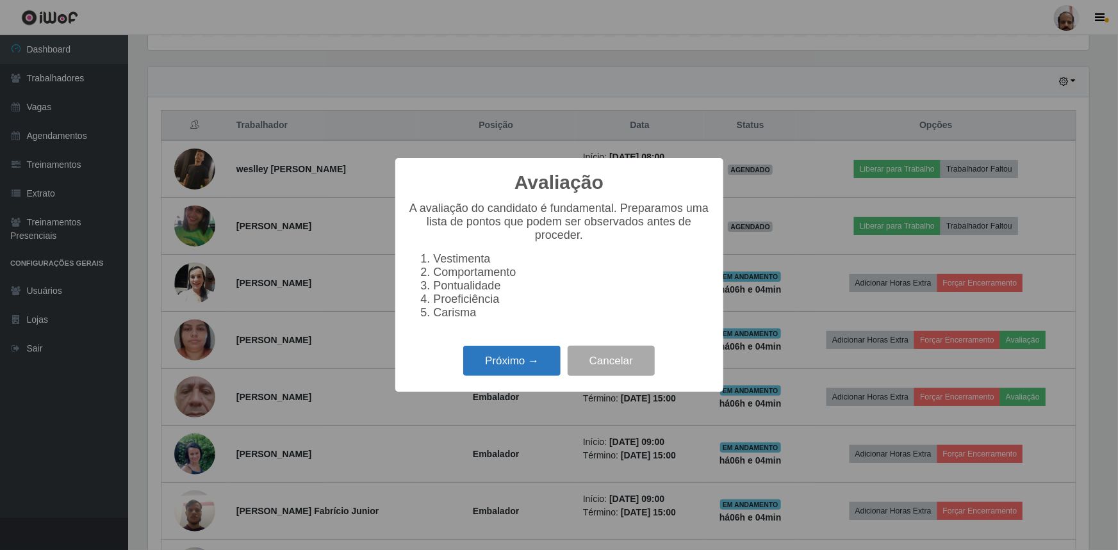
click at [504, 371] on button "Próximo →" at bounding box center [511, 361] width 97 height 30
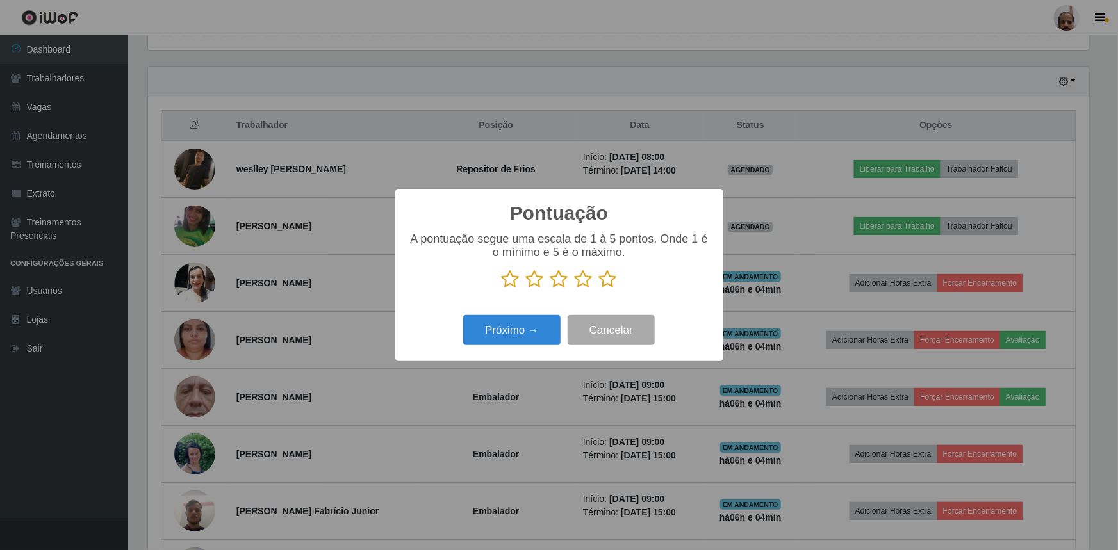
click at [610, 281] on icon at bounding box center [608, 279] width 18 height 19
click at [599, 289] on input "radio" at bounding box center [599, 289] width 0 height 0
click at [516, 325] on button "Próximo →" at bounding box center [511, 330] width 97 height 30
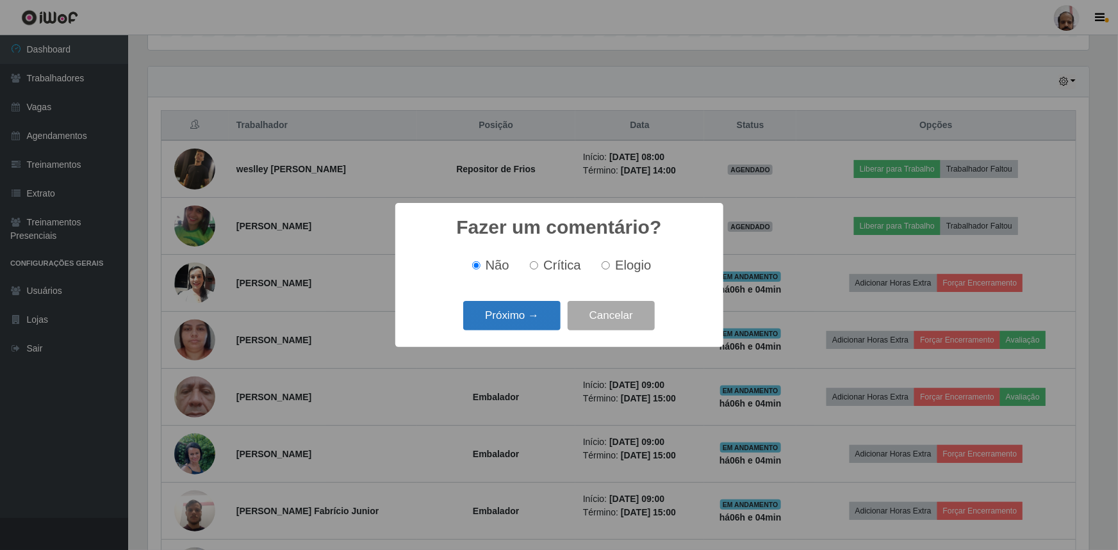
click at [531, 313] on button "Próximo →" at bounding box center [511, 316] width 97 height 30
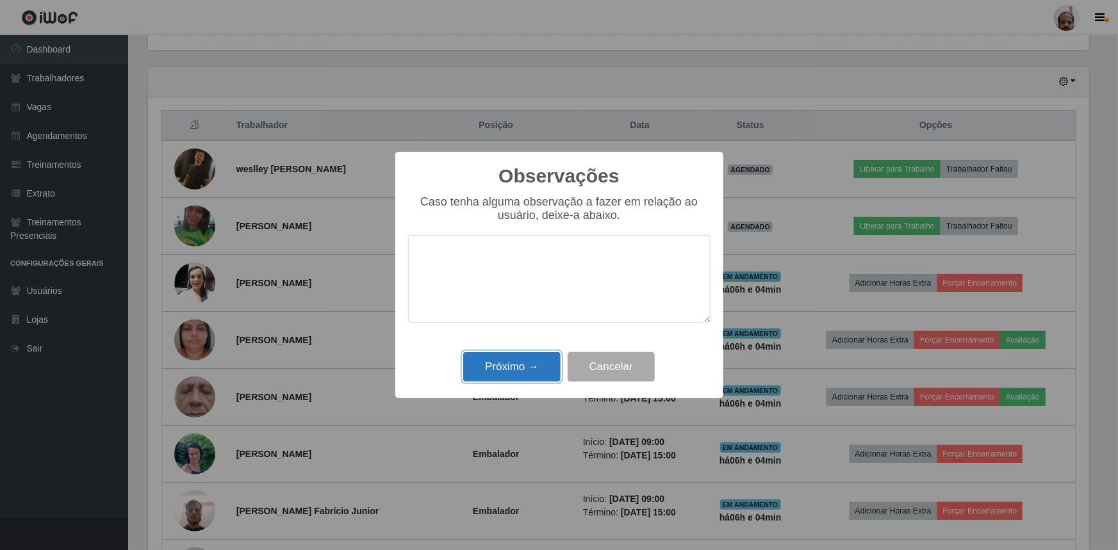
click at [518, 362] on button "Próximo →" at bounding box center [511, 367] width 97 height 30
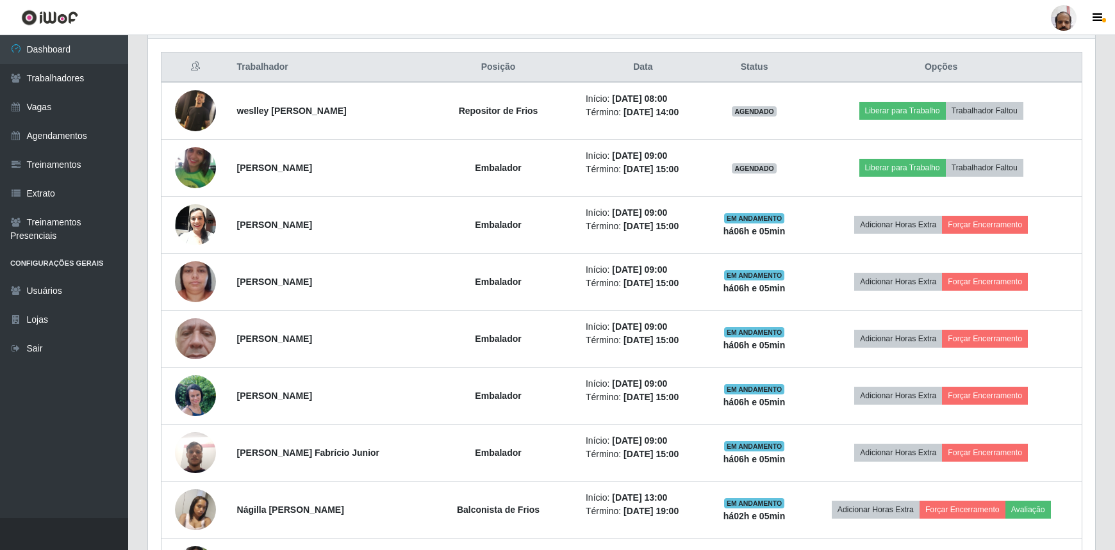
scroll to position [537, 0]
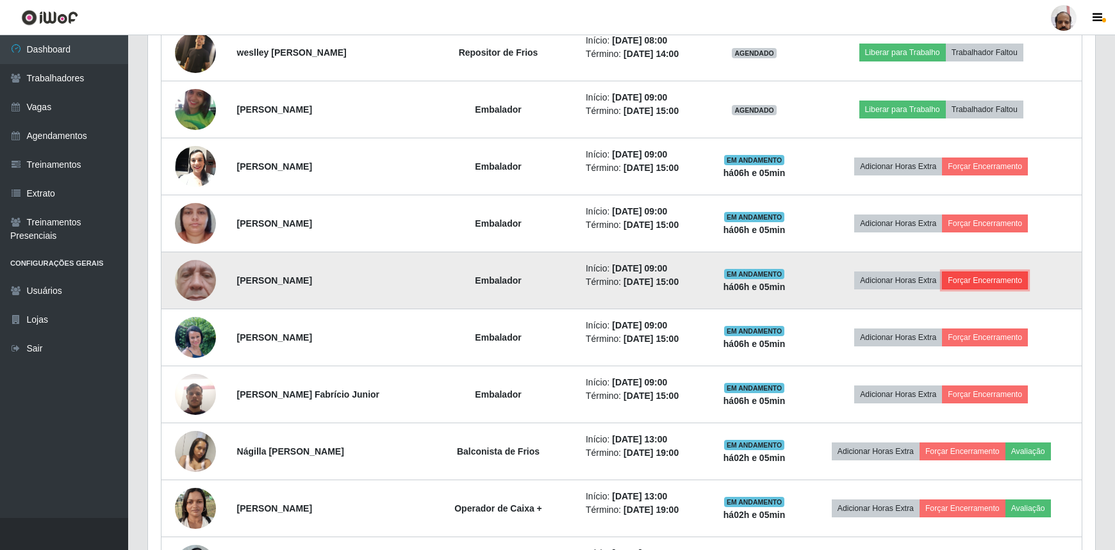
click at [1006, 275] on button "Forçar Encerramento" at bounding box center [985, 281] width 86 height 18
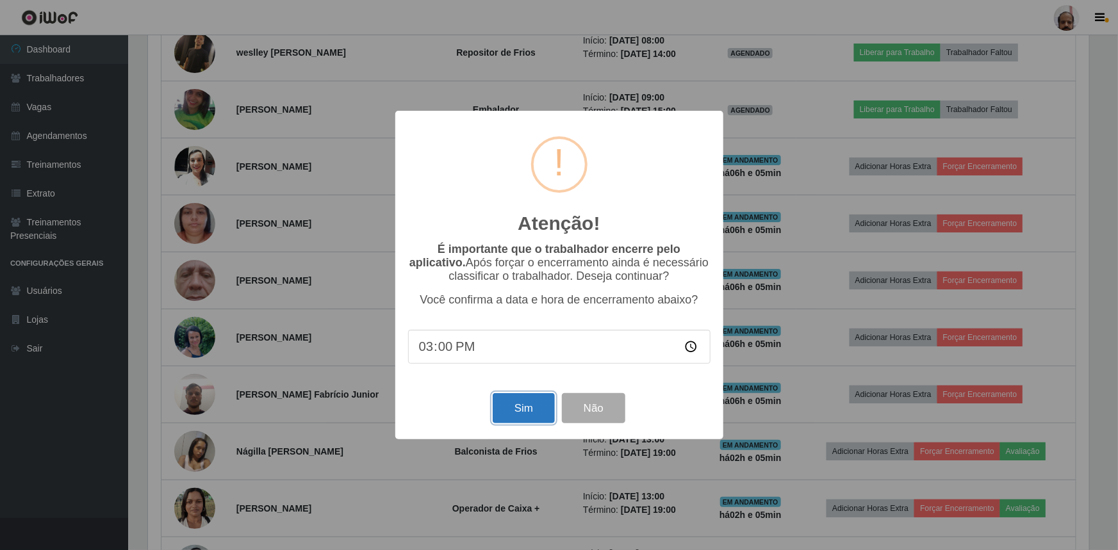
click at [539, 404] on button "Sim" at bounding box center [524, 408] width 62 height 30
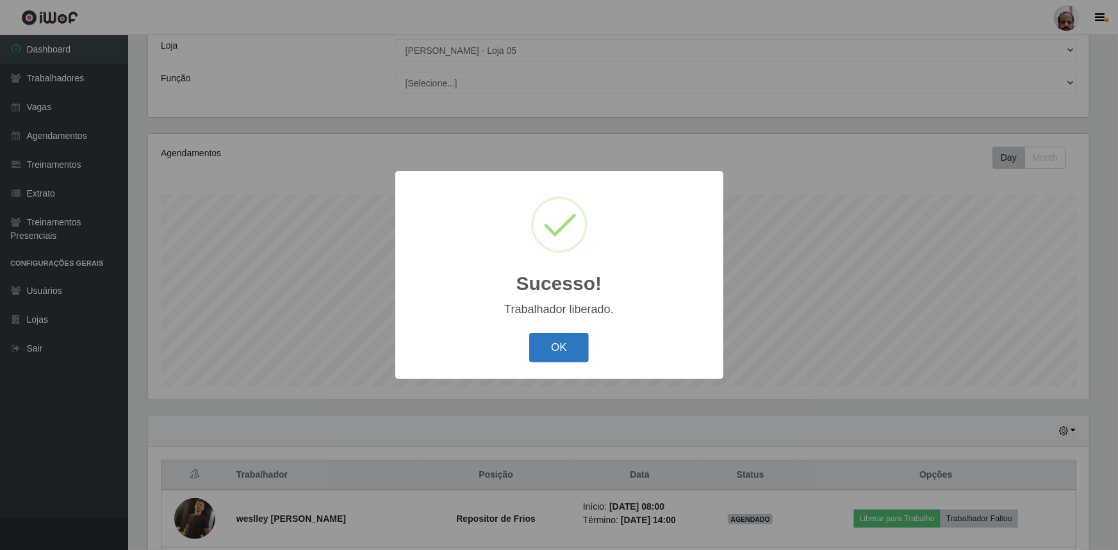
click at [563, 343] on button "OK" at bounding box center [559, 348] width 60 height 30
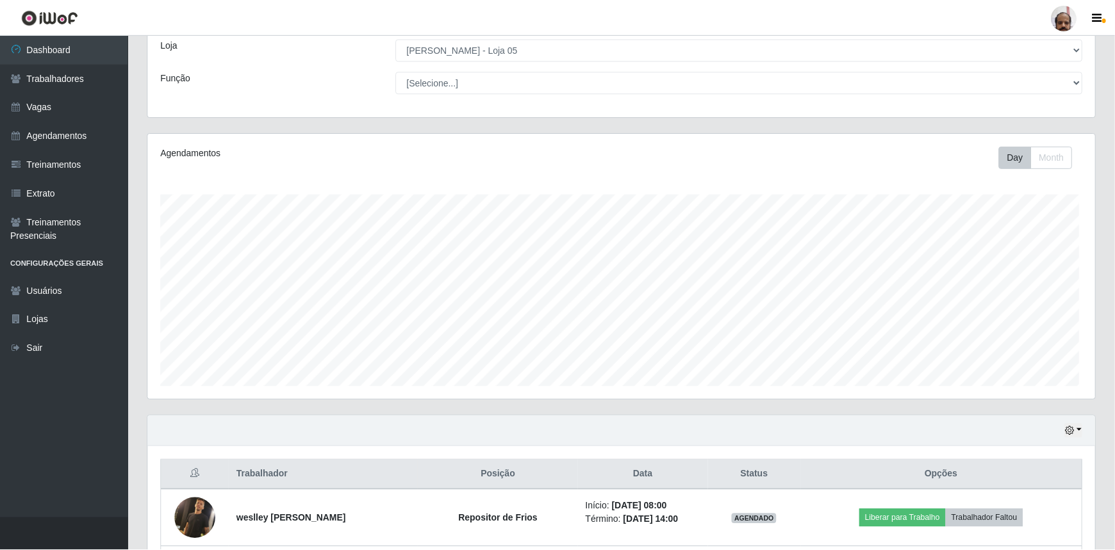
scroll to position [266, 947]
